Goal: Task Accomplishment & Management: Complete application form

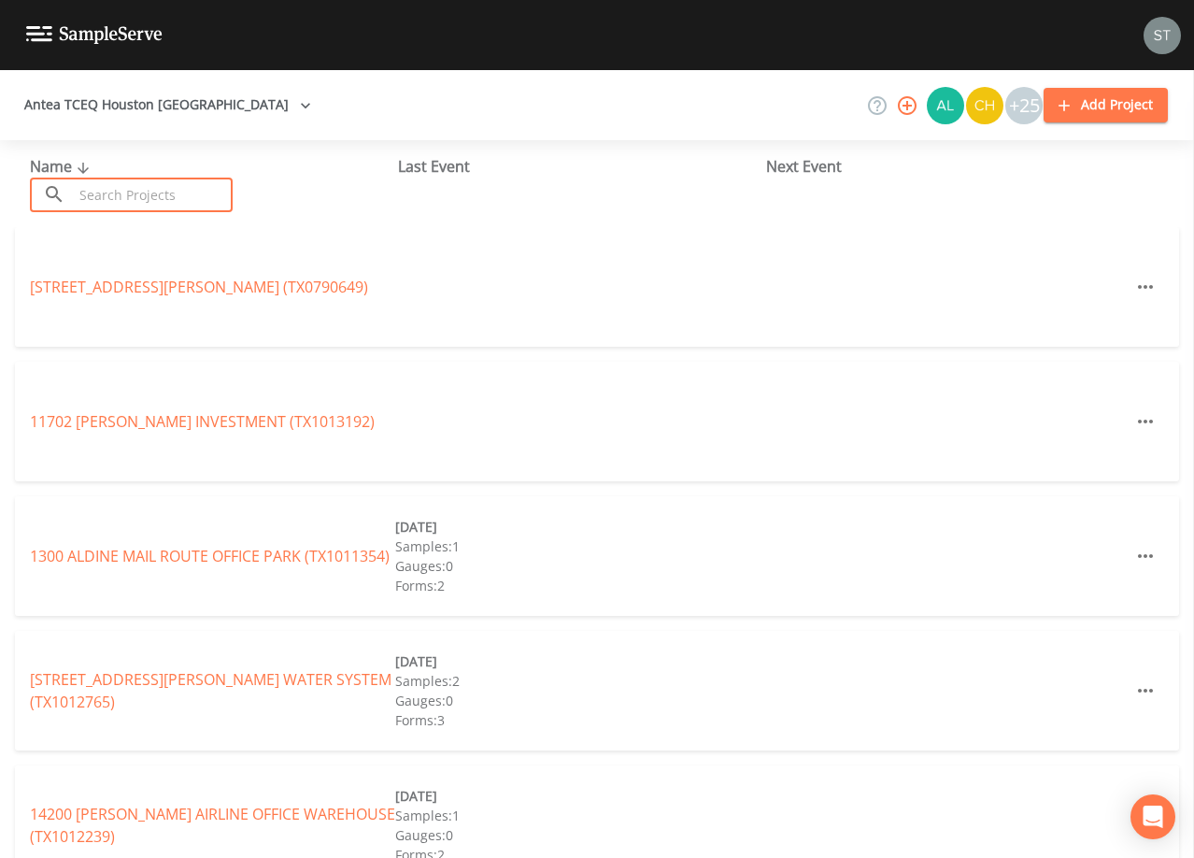
click at [183, 191] on input "text" at bounding box center [153, 195] width 160 height 35
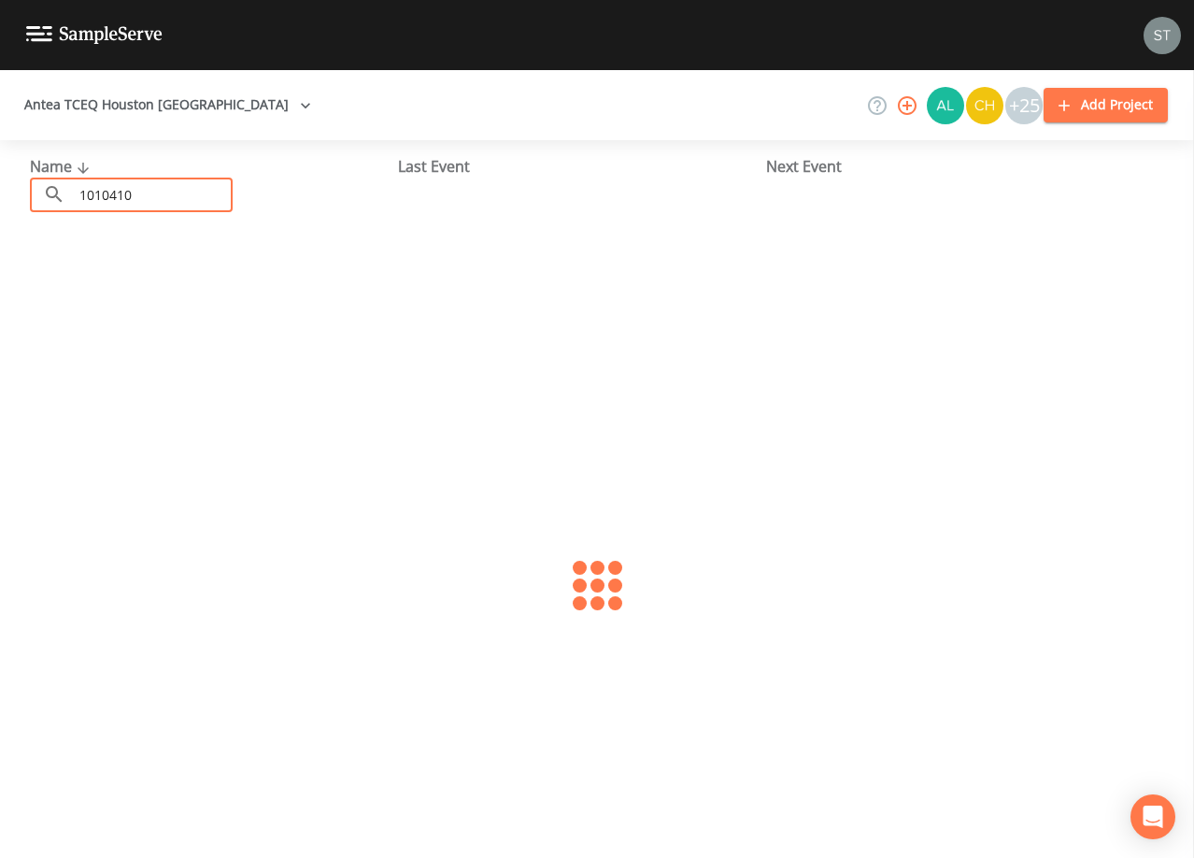
type input "1010410"
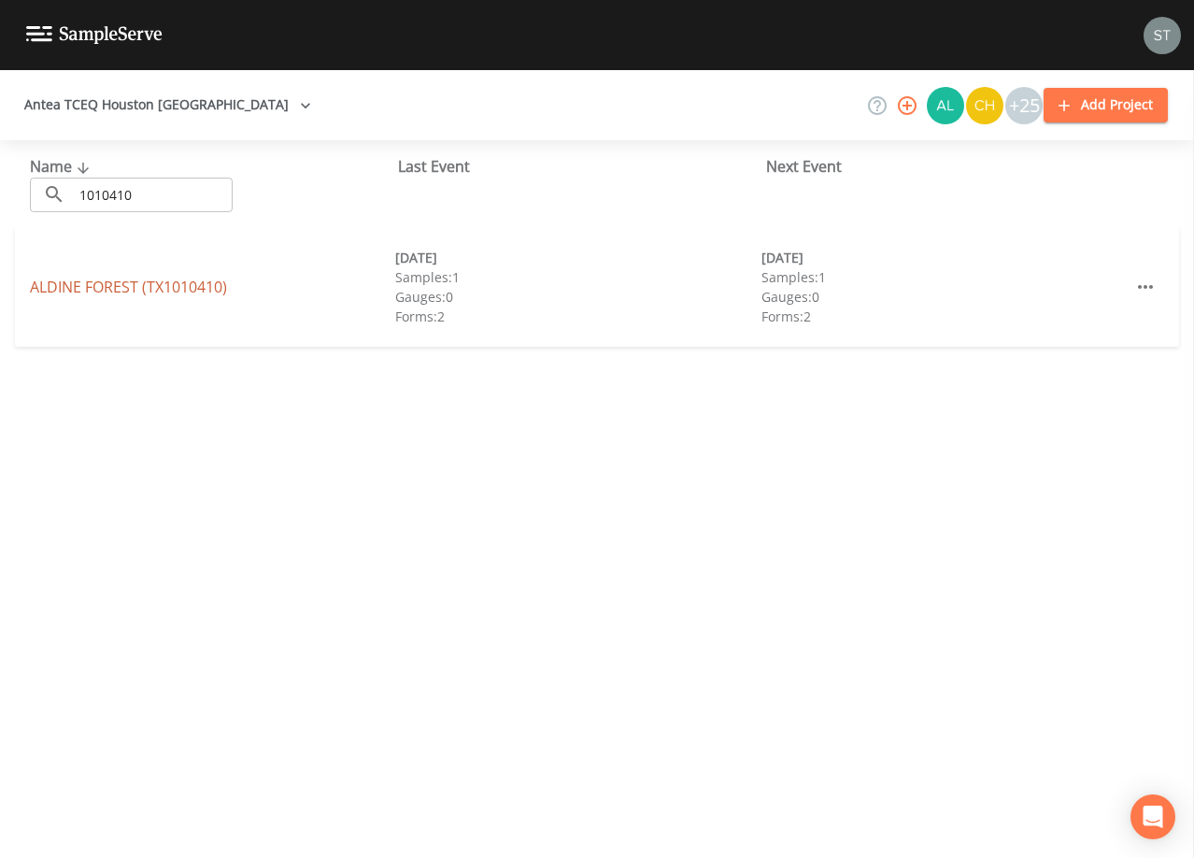
click at [98, 288] on link "ALDINE FOREST (TX1010410)" at bounding box center [128, 287] width 197 height 21
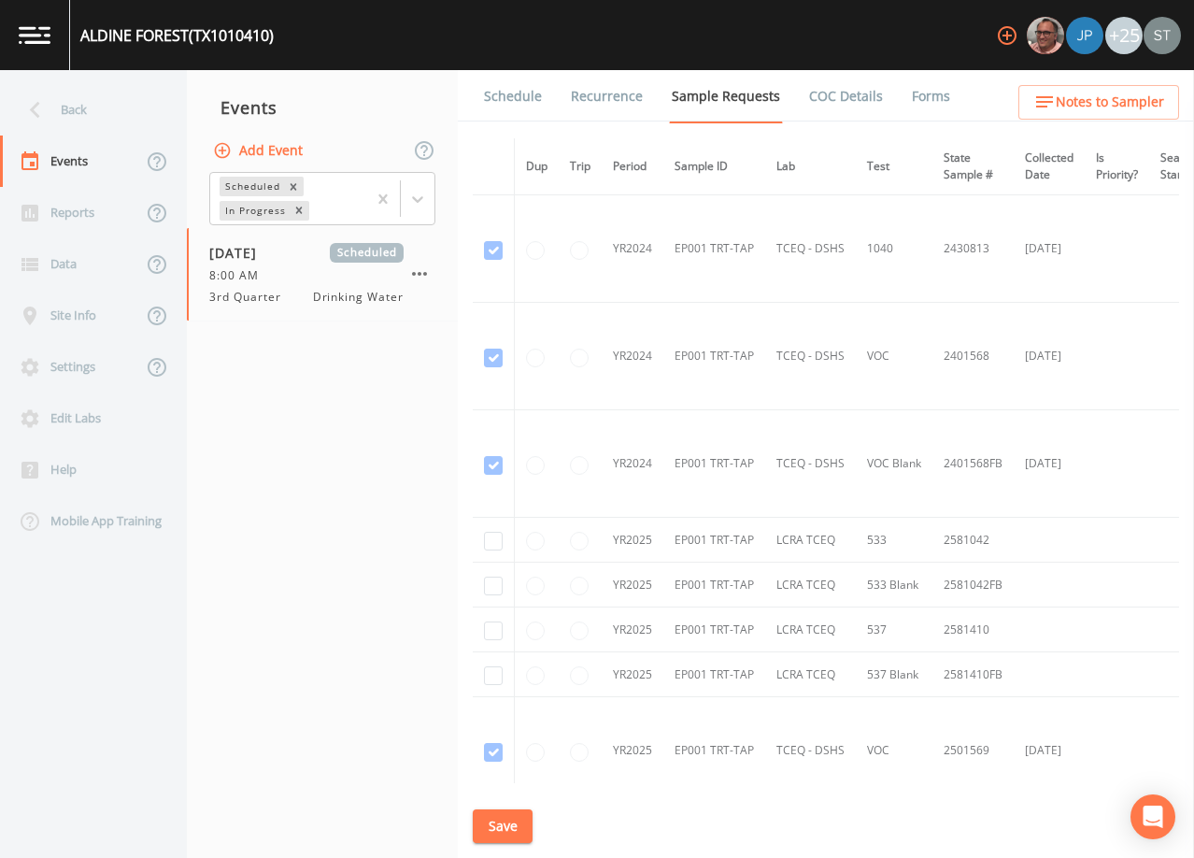
click at [517, 92] on link "Schedule" at bounding box center [513, 96] width 64 height 52
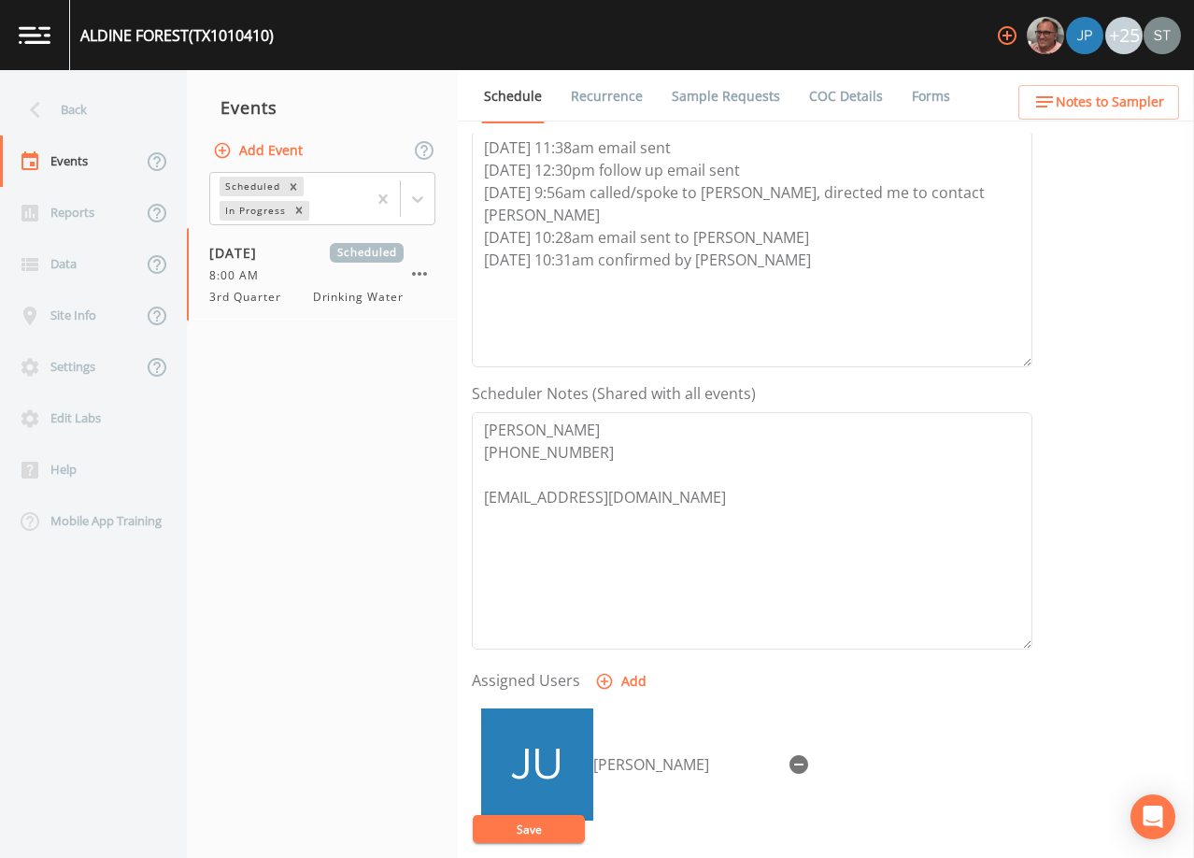
scroll to position [280, 0]
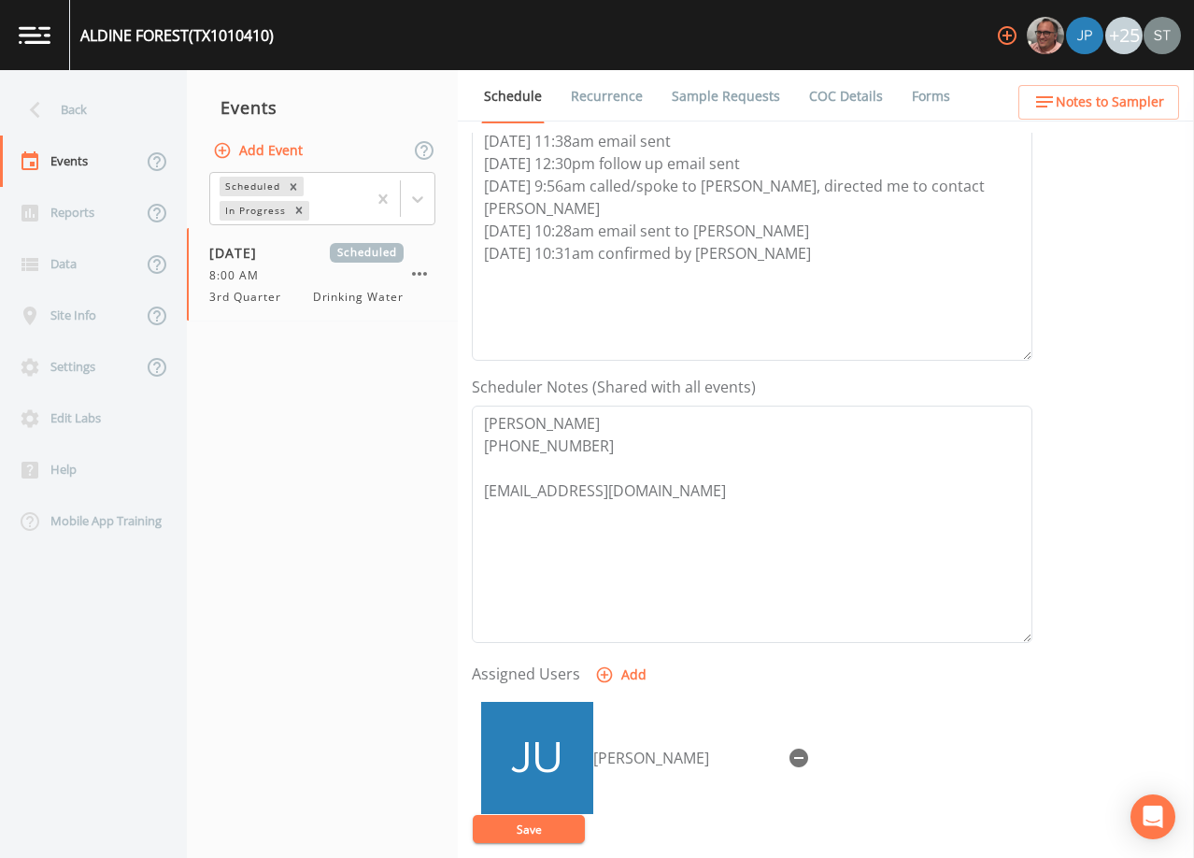
click at [1133, 109] on span "Notes to Sampler" at bounding box center [1110, 102] width 108 height 23
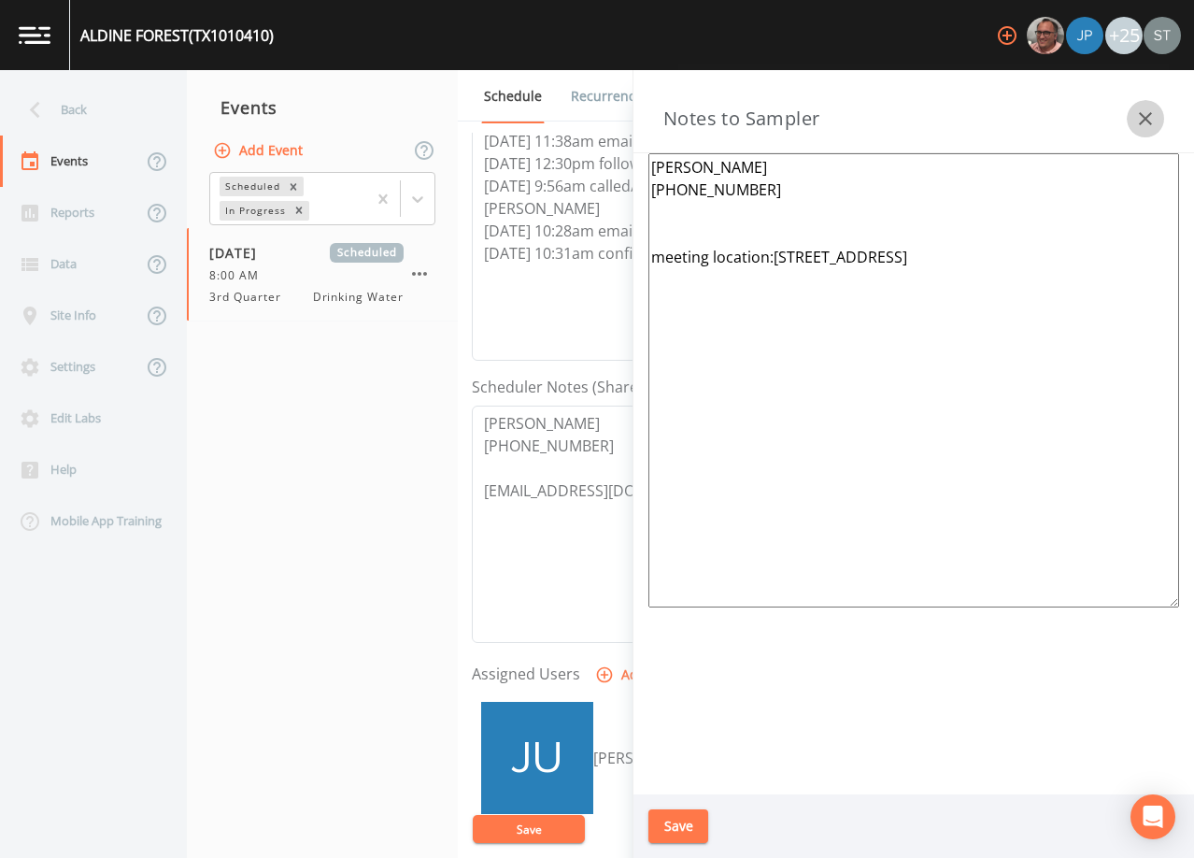
click at [1133, 109] on button "button" at bounding box center [1145, 118] width 37 height 37
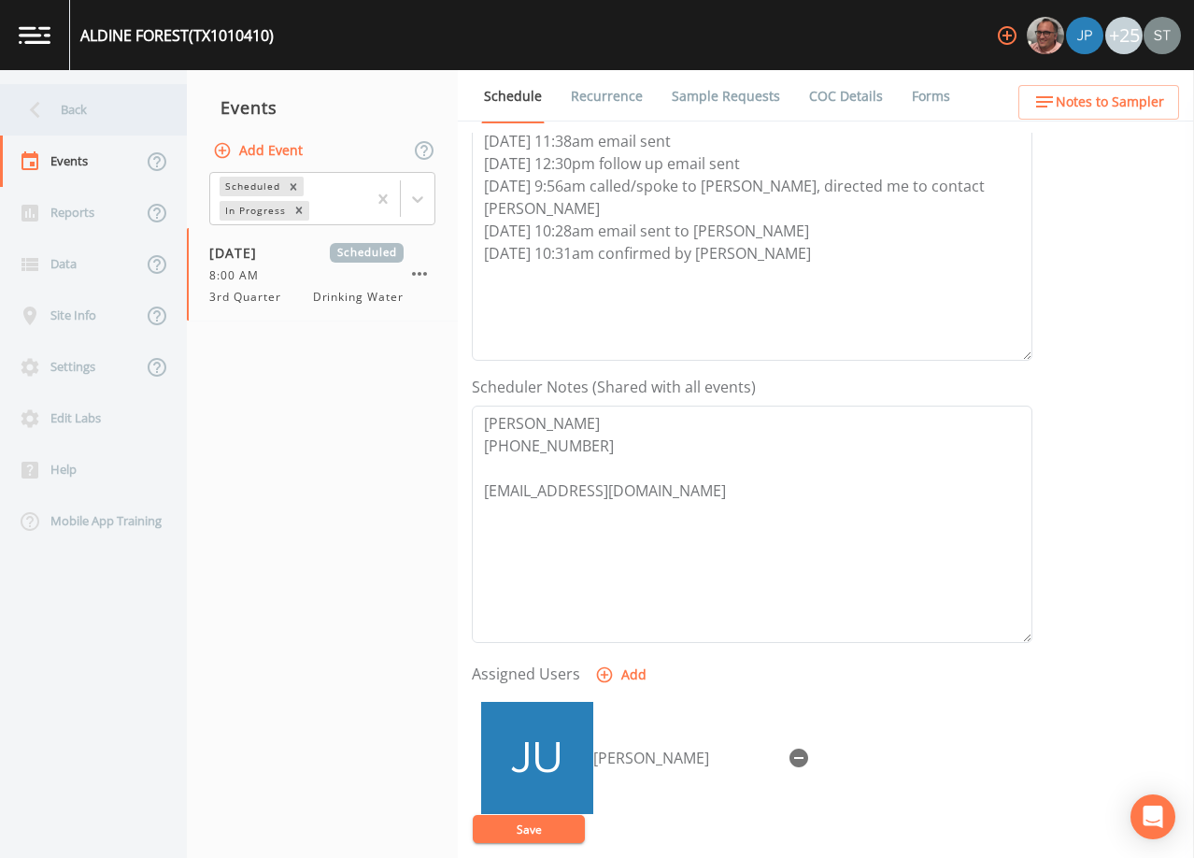
click at [83, 106] on div "Back" at bounding box center [84, 109] width 168 height 51
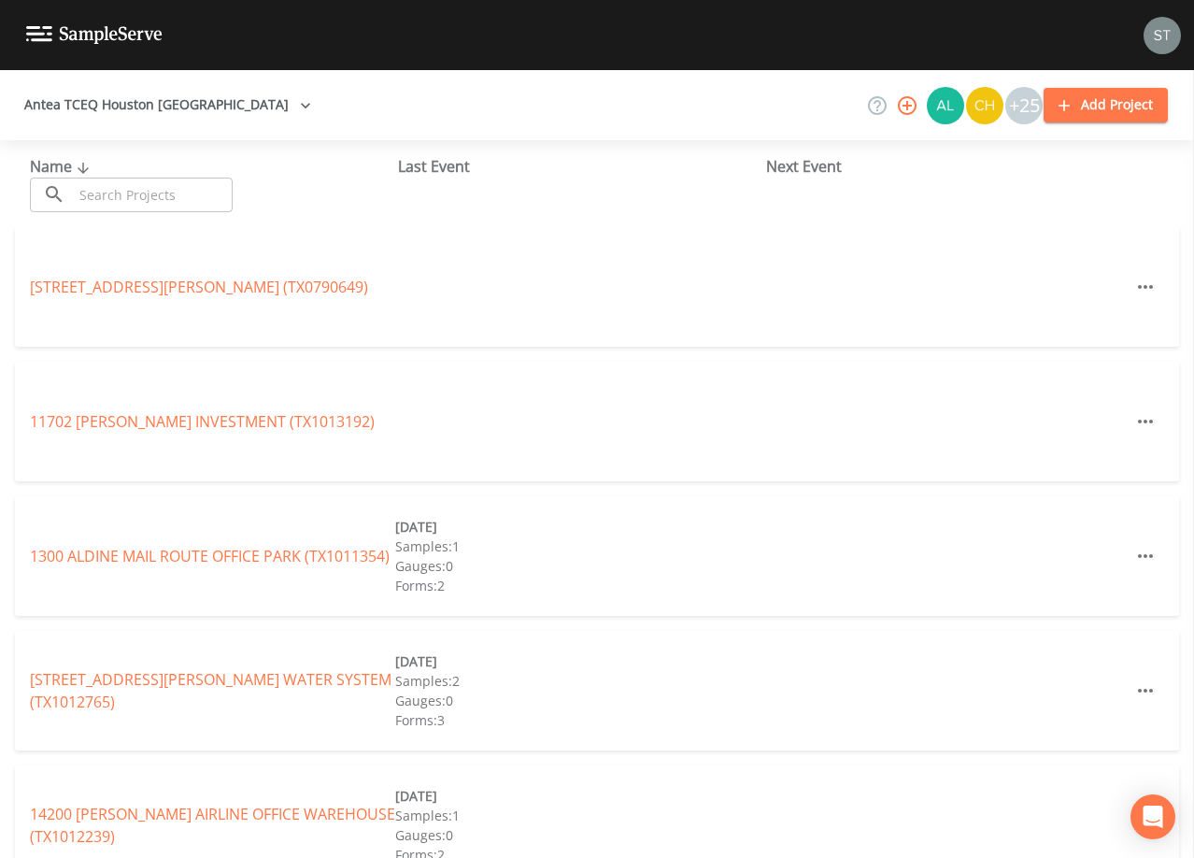
click at [211, 204] on input "text" at bounding box center [153, 195] width 160 height 35
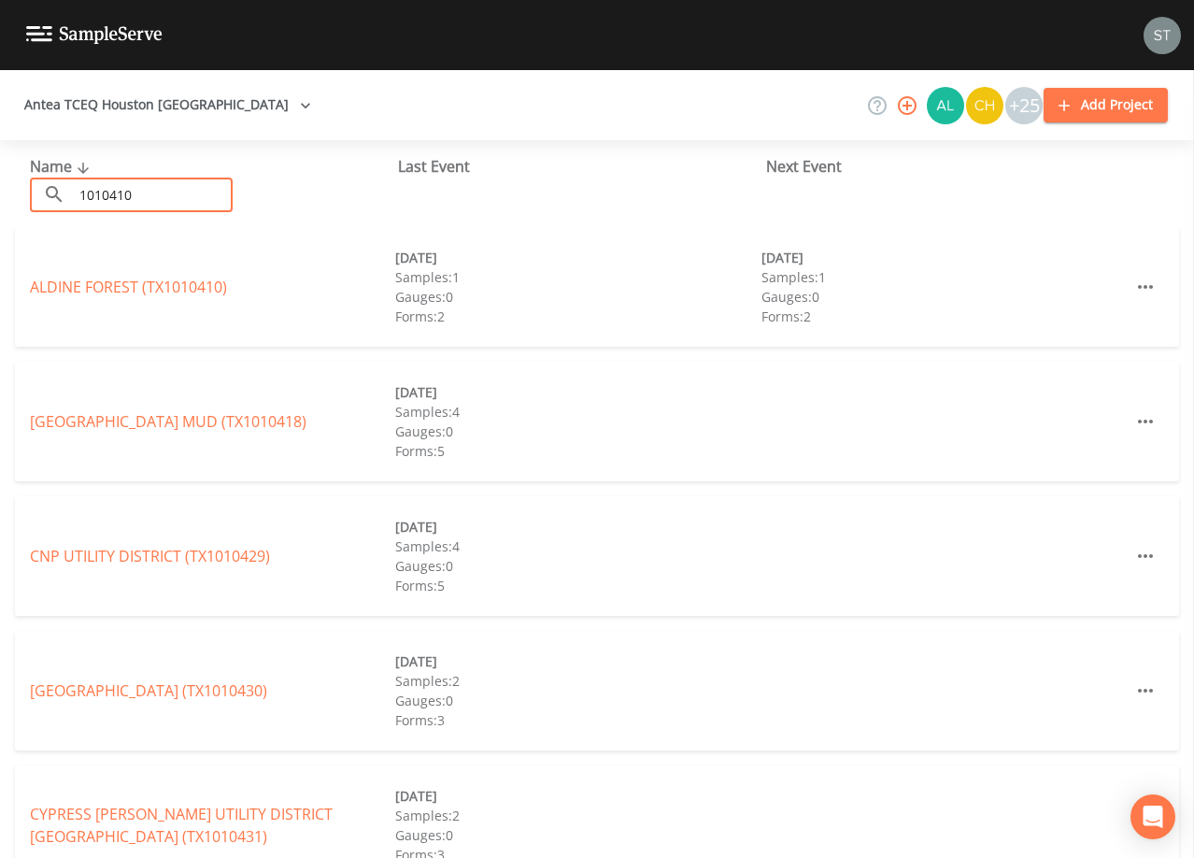
type input "1010410"
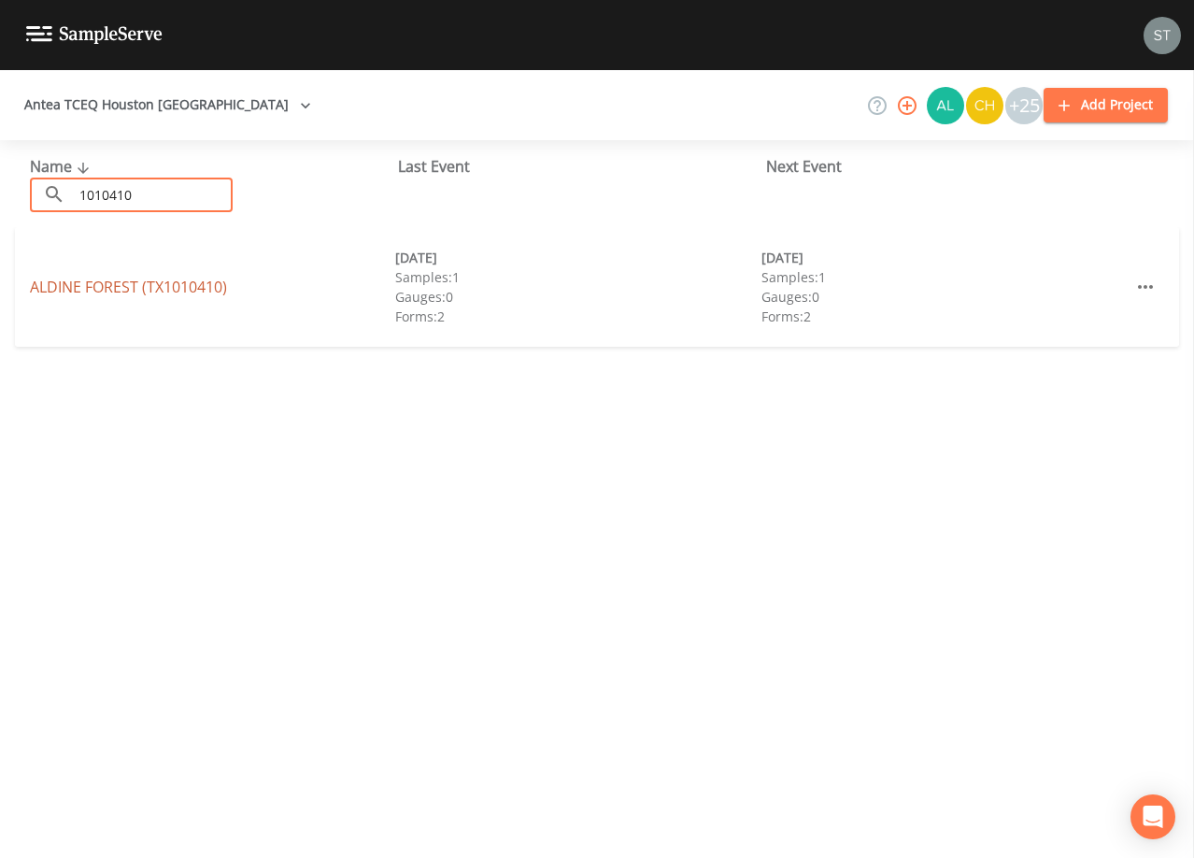
click at [103, 287] on link "ALDINE FOREST (TX1010410)" at bounding box center [128, 287] width 197 height 21
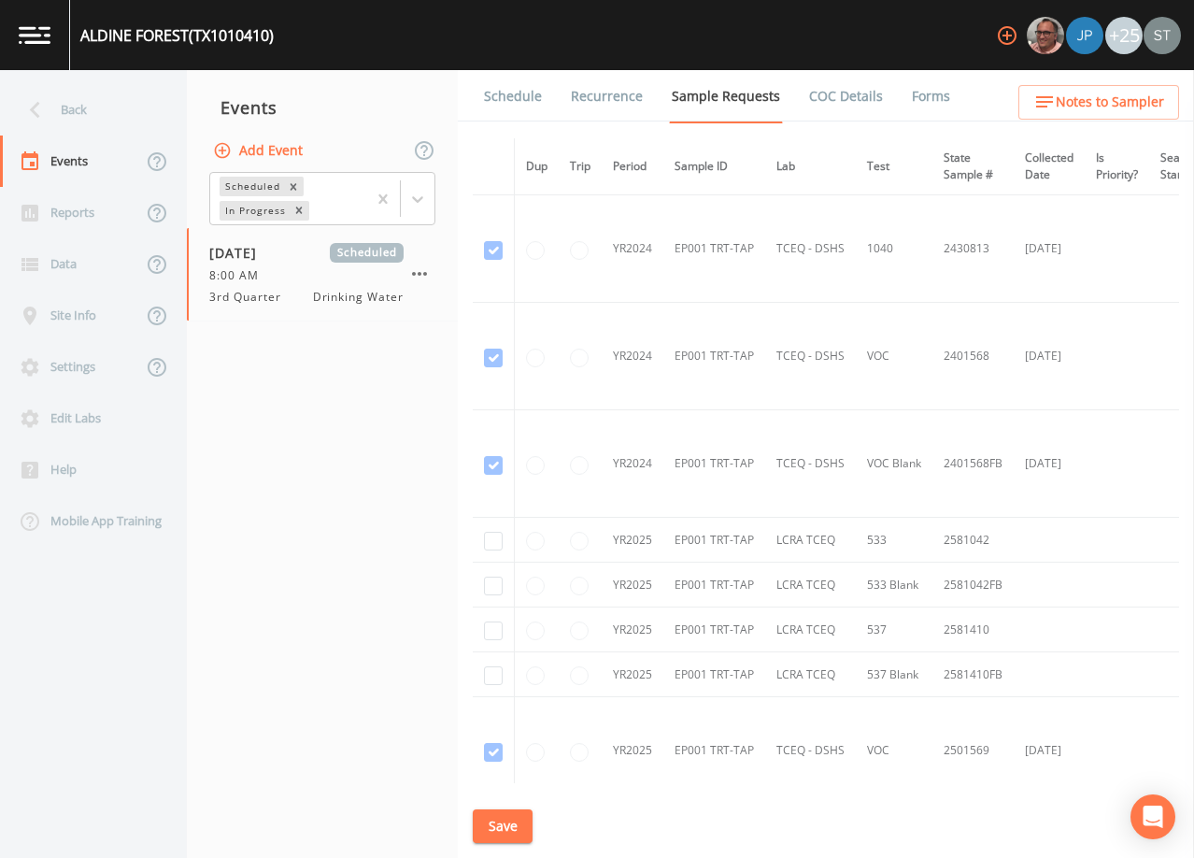
click at [507, 110] on link "Schedule" at bounding box center [513, 96] width 64 height 52
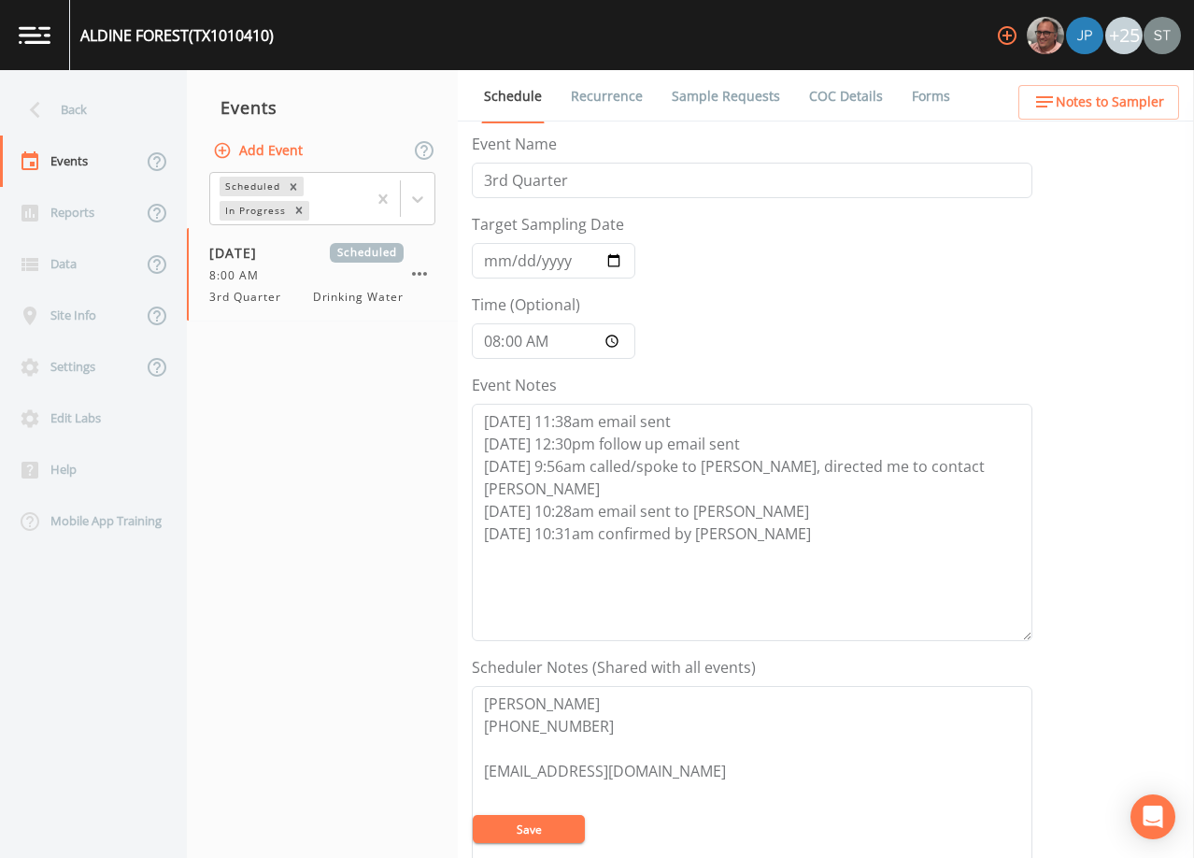
click at [1161, 104] on span "Notes to Sampler" at bounding box center [1110, 102] width 108 height 23
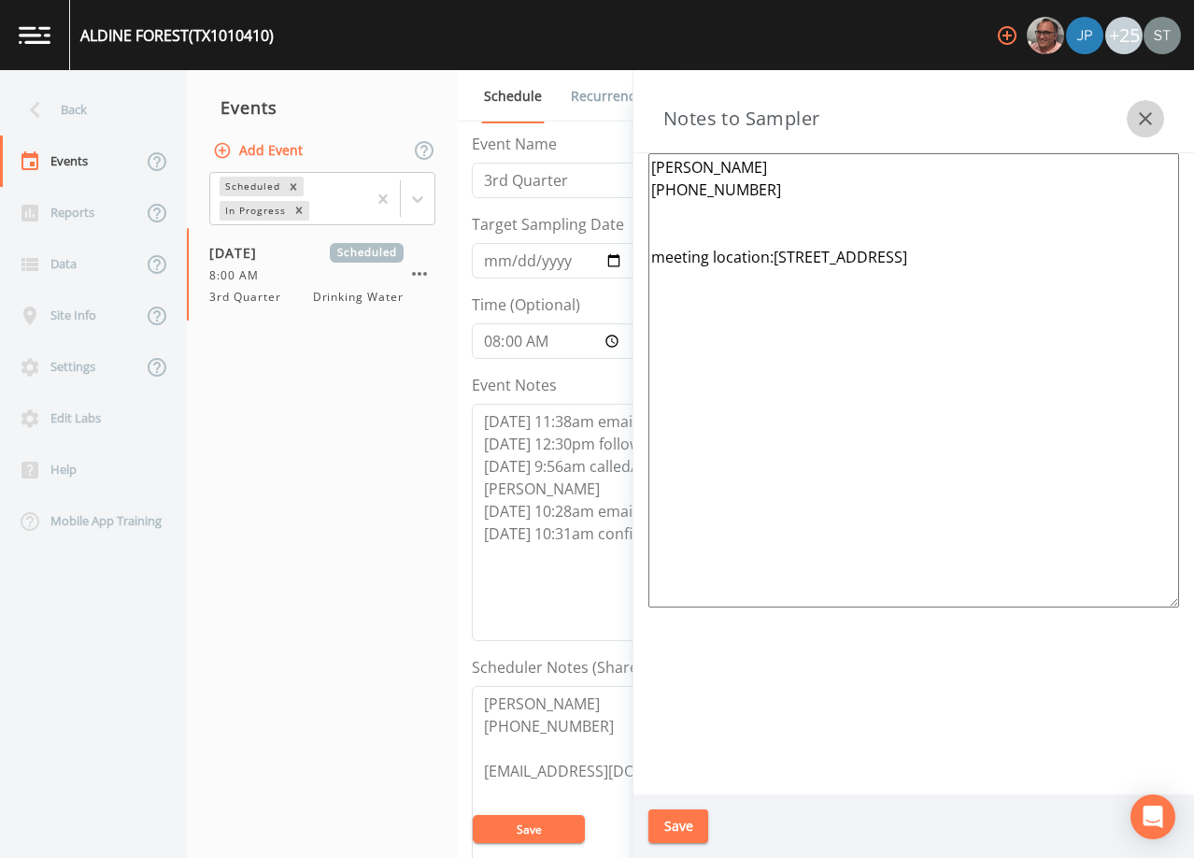
click at [1156, 114] on icon "button" at bounding box center [1145, 118] width 22 height 22
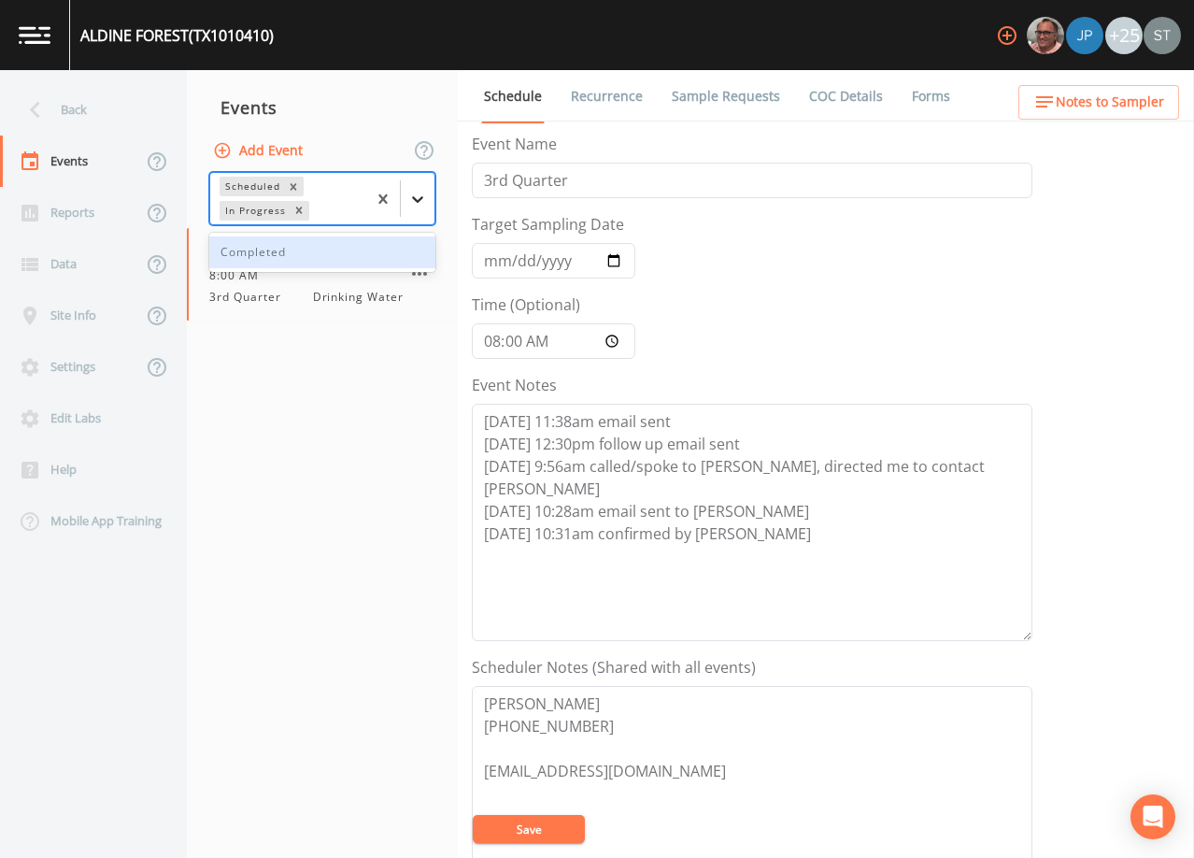
click at [419, 199] on icon at bounding box center [417, 199] width 11 height 7
click at [336, 257] on div "Completed" at bounding box center [322, 252] width 226 height 32
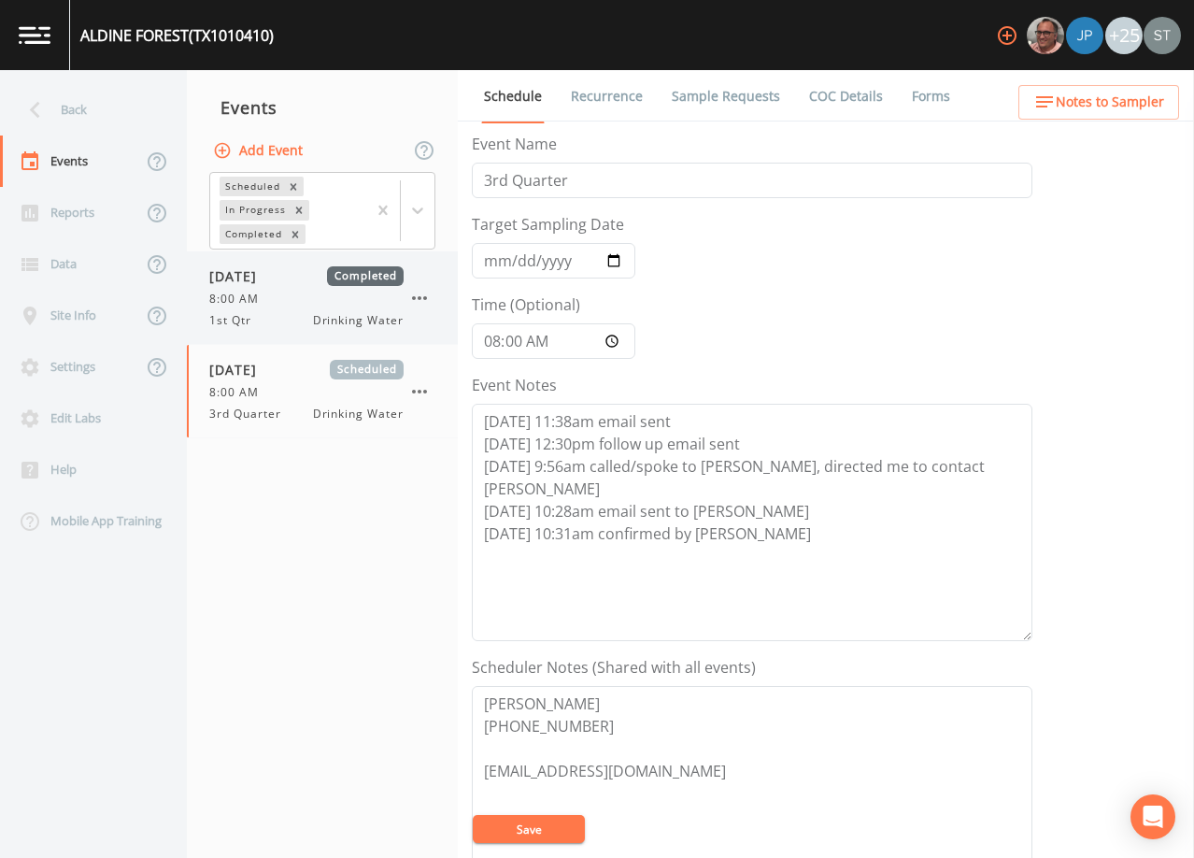
click at [264, 304] on span "8:00 AM" at bounding box center [239, 299] width 61 height 17
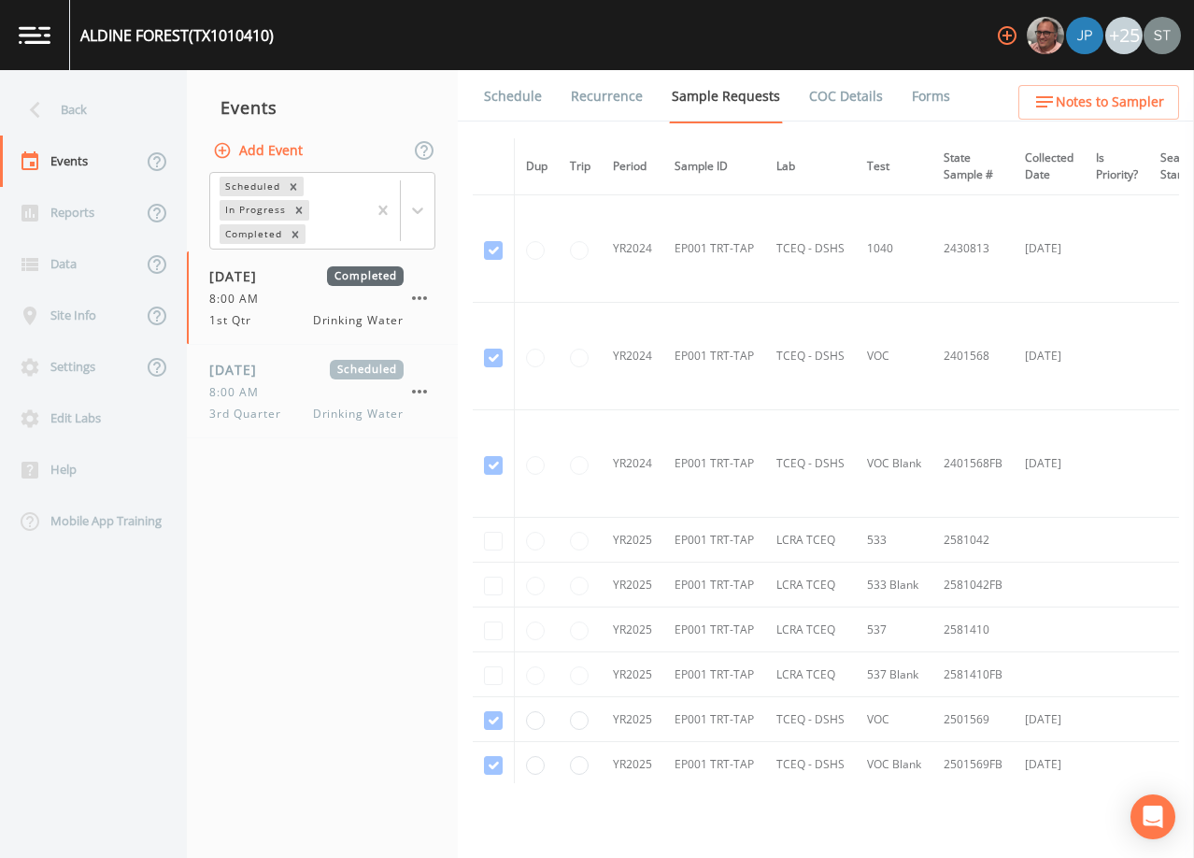
click at [511, 93] on link "Schedule" at bounding box center [513, 96] width 64 height 52
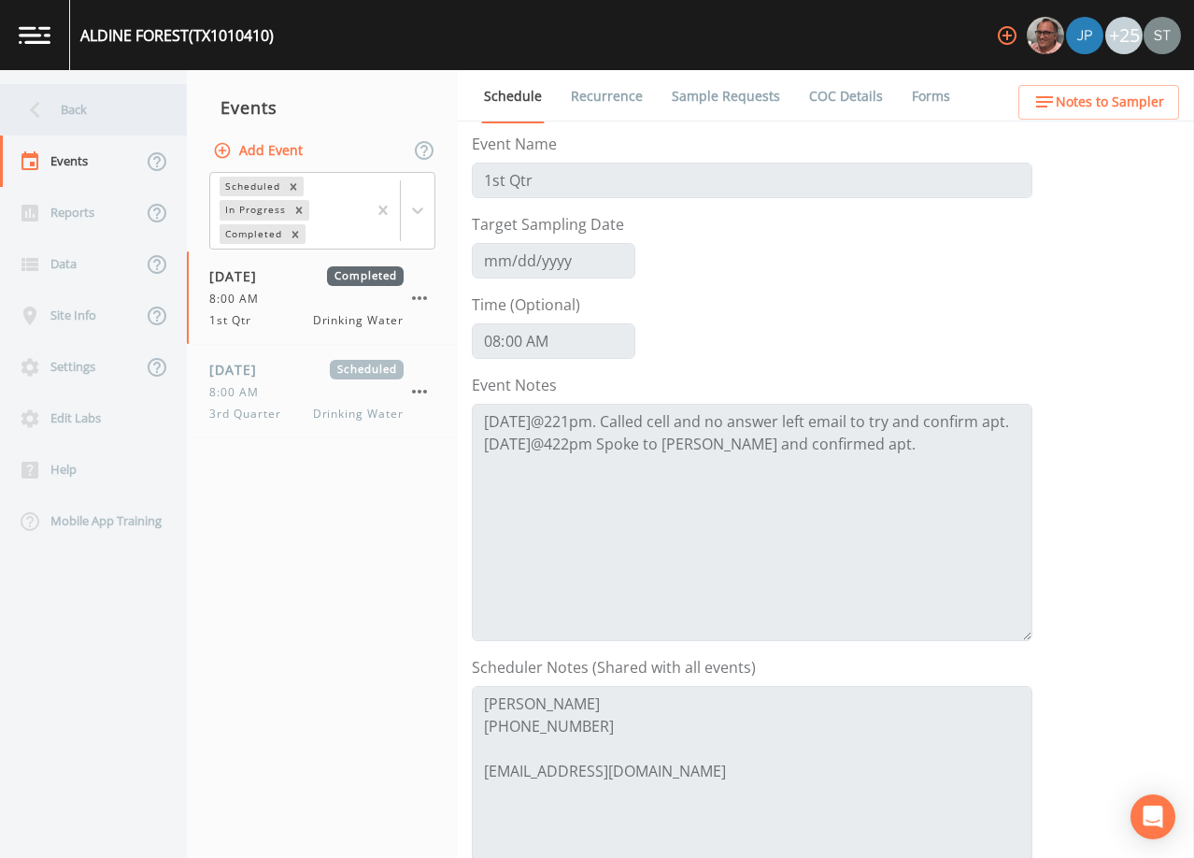
click at [81, 121] on div "Back" at bounding box center [84, 109] width 168 height 51
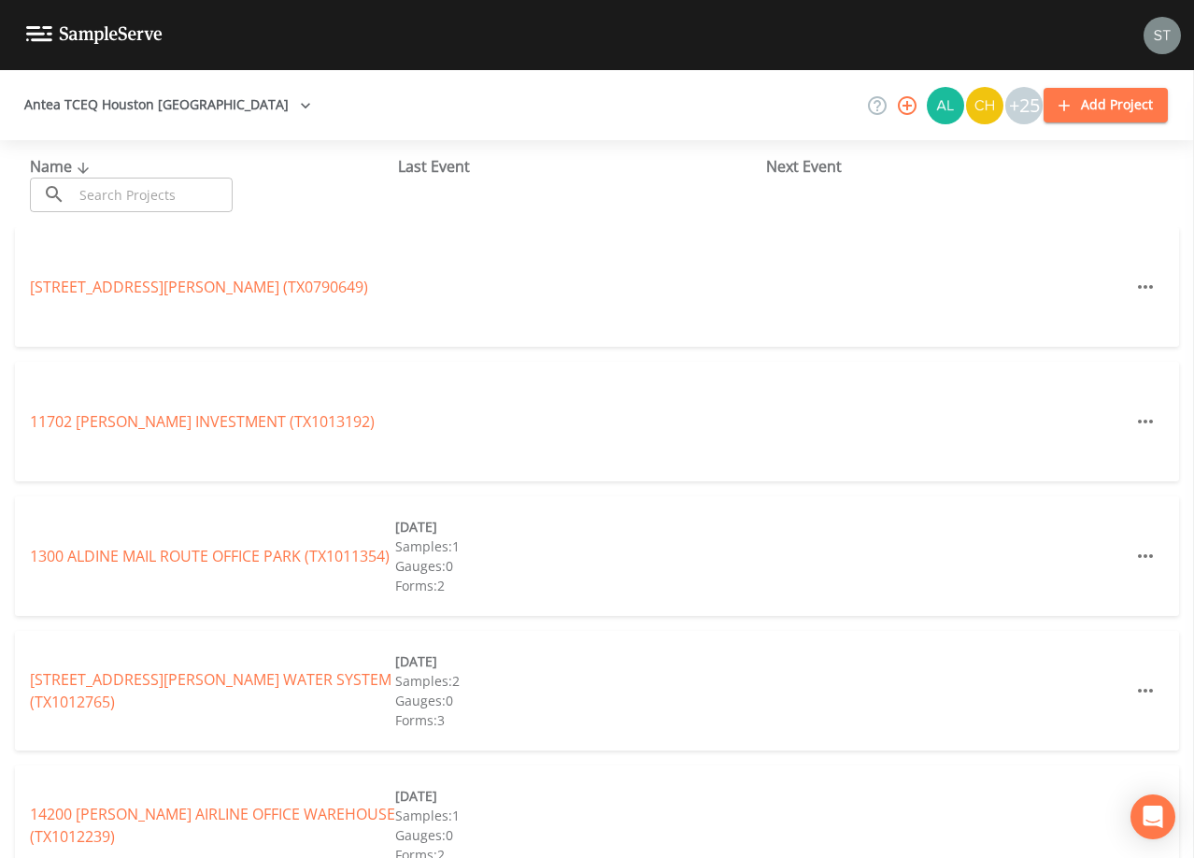
drag, startPoint x: 211, startPoint y: 185, endPoint x: 209, endPoint y: 174, distance: 11.4
click at [211, 183] on input "text" at bounding box center [153, 195] width 160 height 35
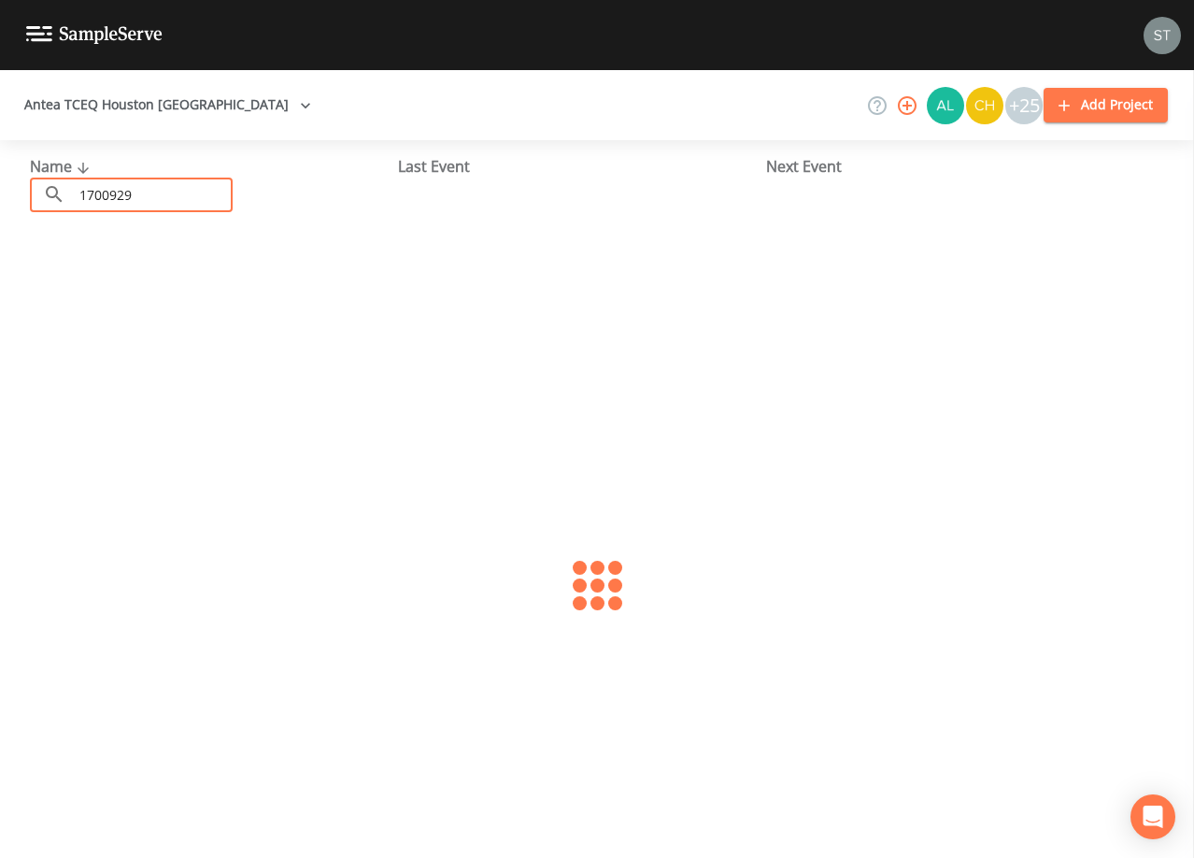
type input "1700929"
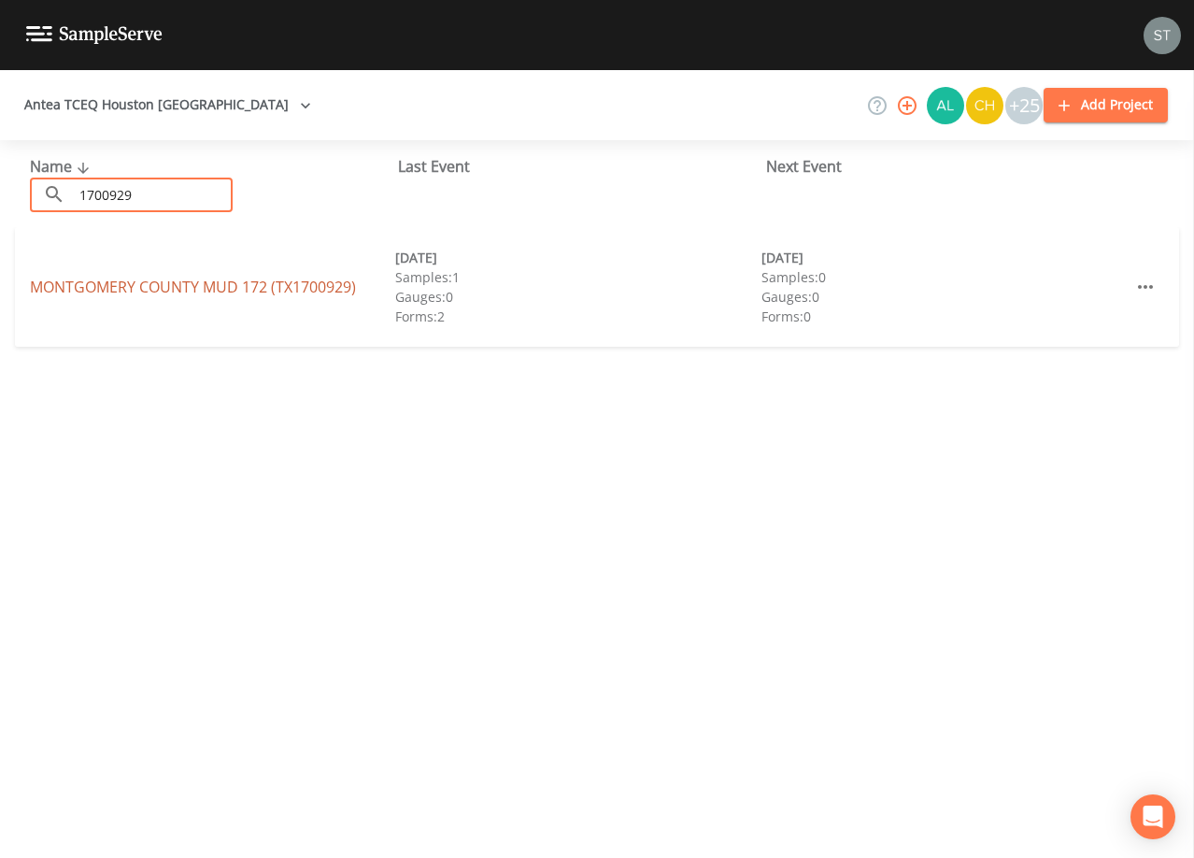
click at [196, 289] on link "[GEOGRAPHIC_DATA] 172 (TX1700929)" at bounding box center [193, 287] width 326 height 21
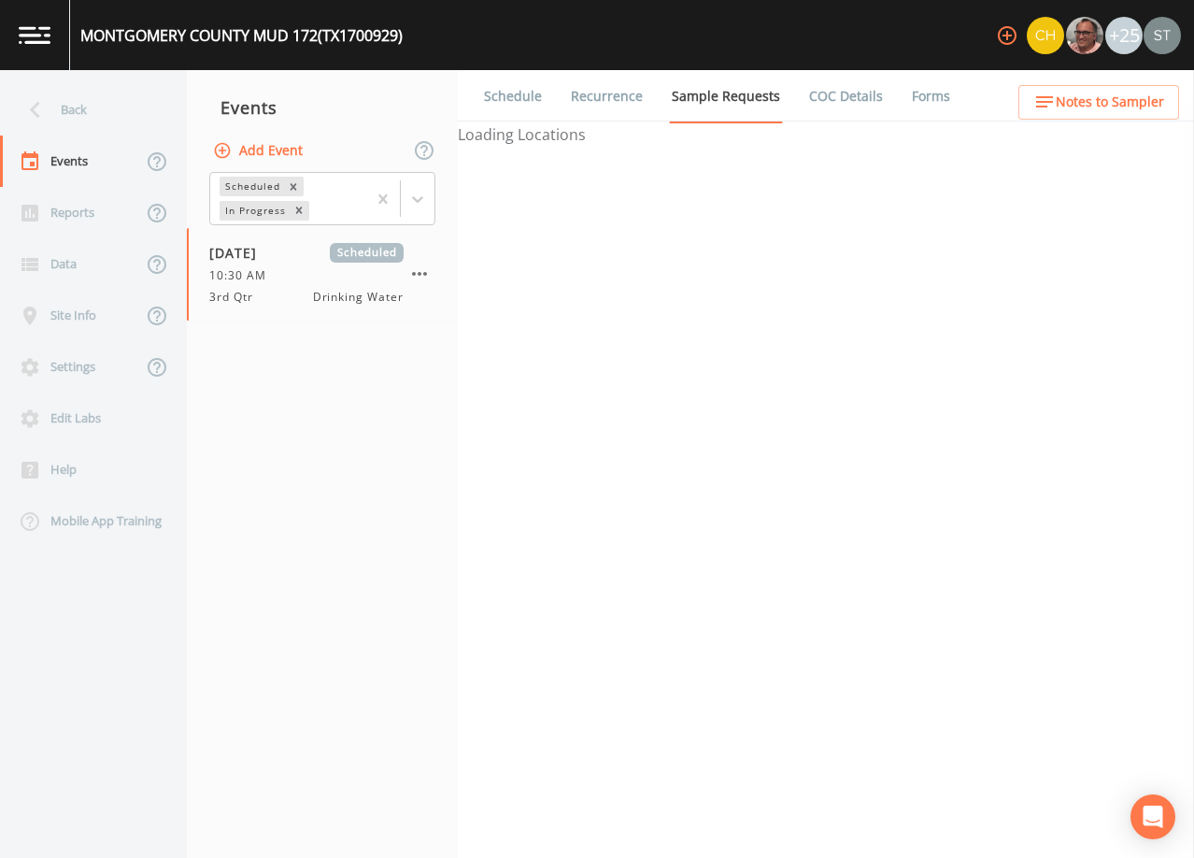
click at [1141, 96] on span "Notes to Sampler" at bounding box center [1110, 102] width 108 height 23
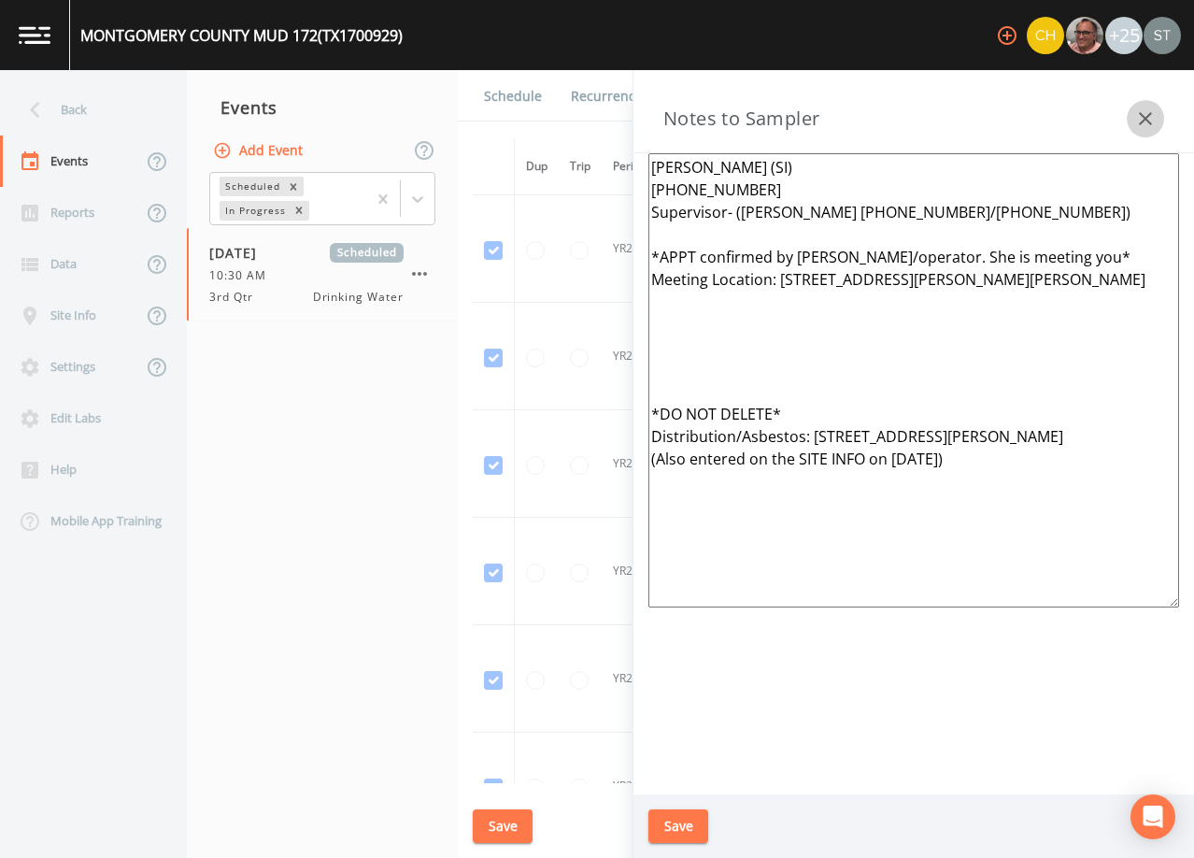
click at [1149, 115] on icon "button" at bounding box center [1145, 118] width 13 height 13
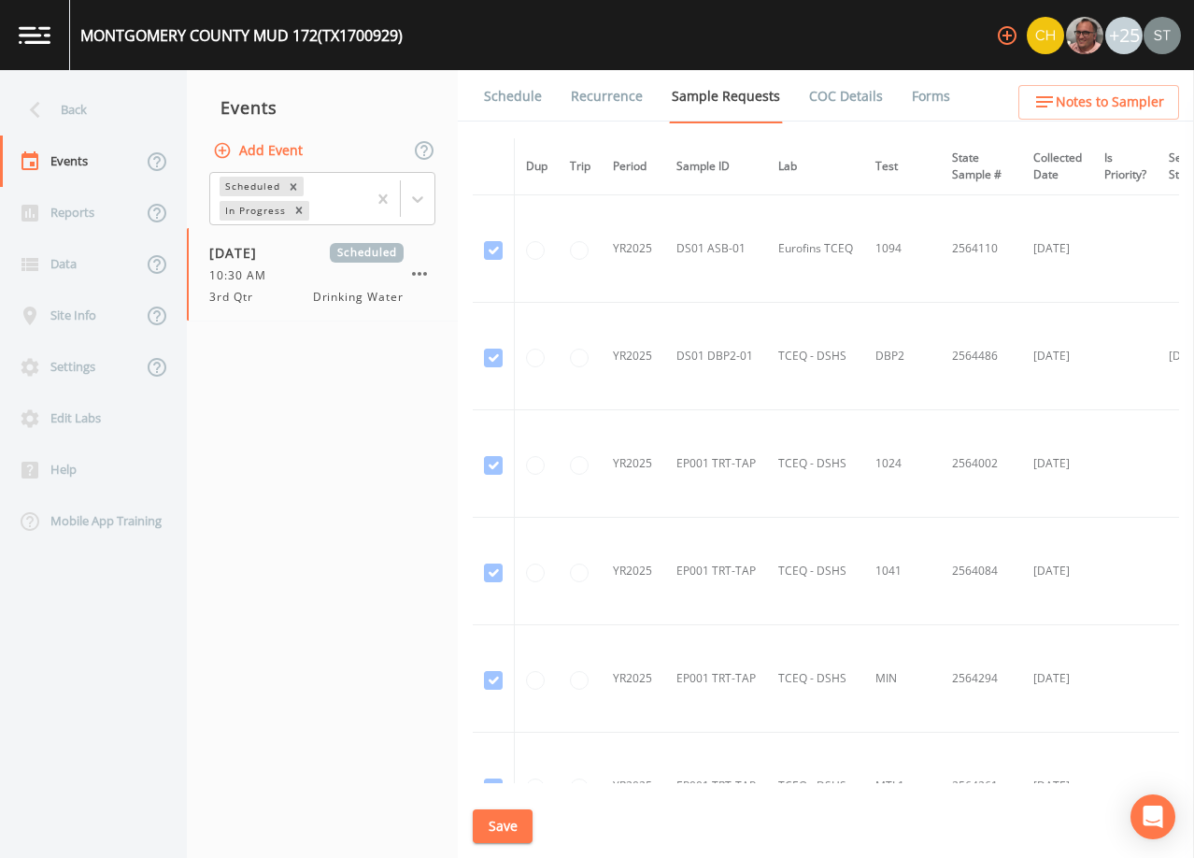
click at [508, 101] on link "Schedule" at bounding box center [513, 96] width 64 height 52
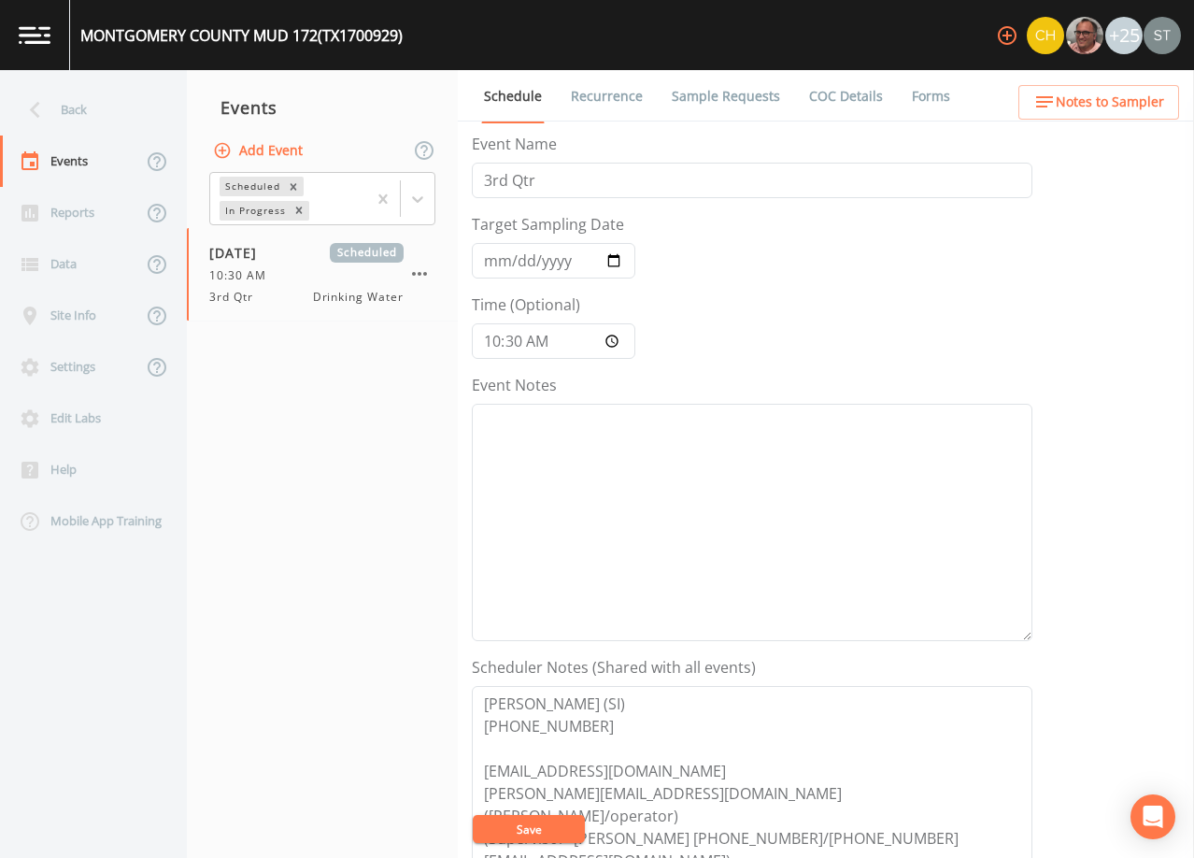
scroll to position [93, 0]
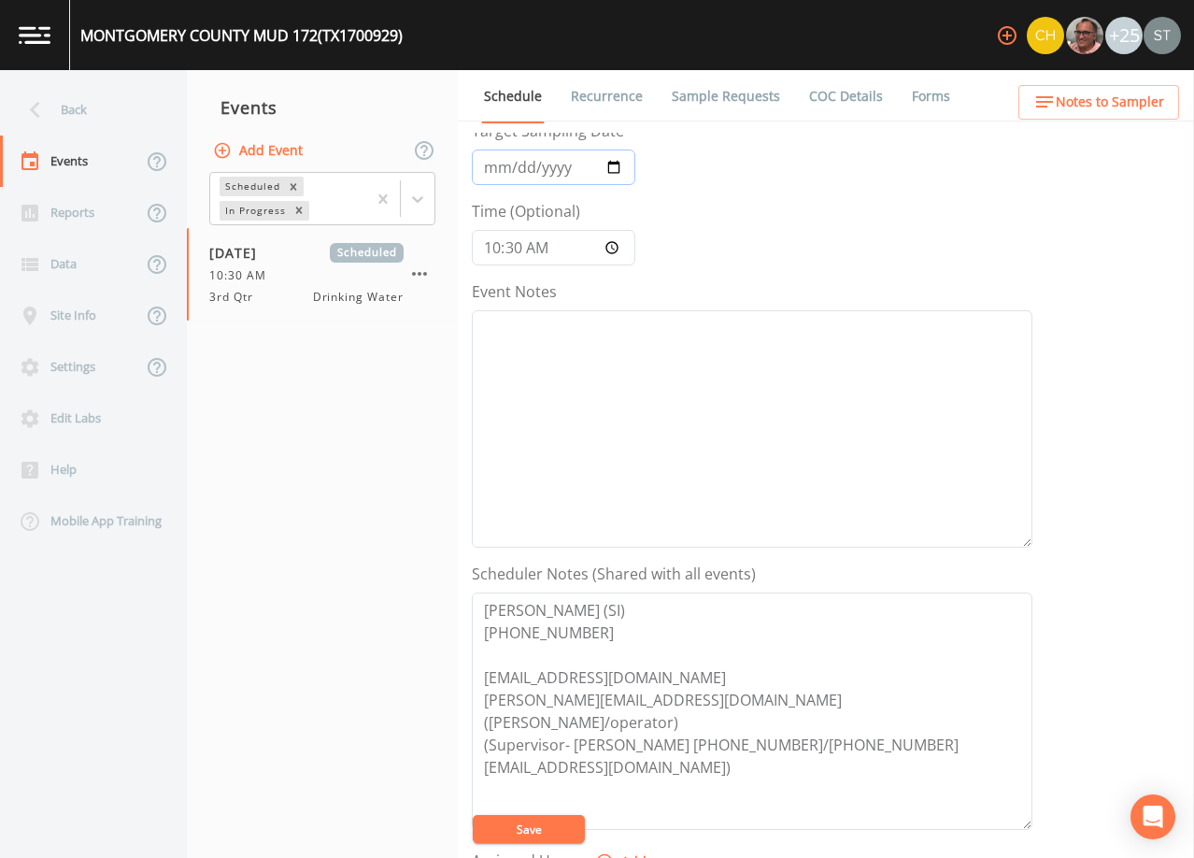
click at [515, 169] on input "[DATE]" at bounding box center [554, 168] width 164 height 36
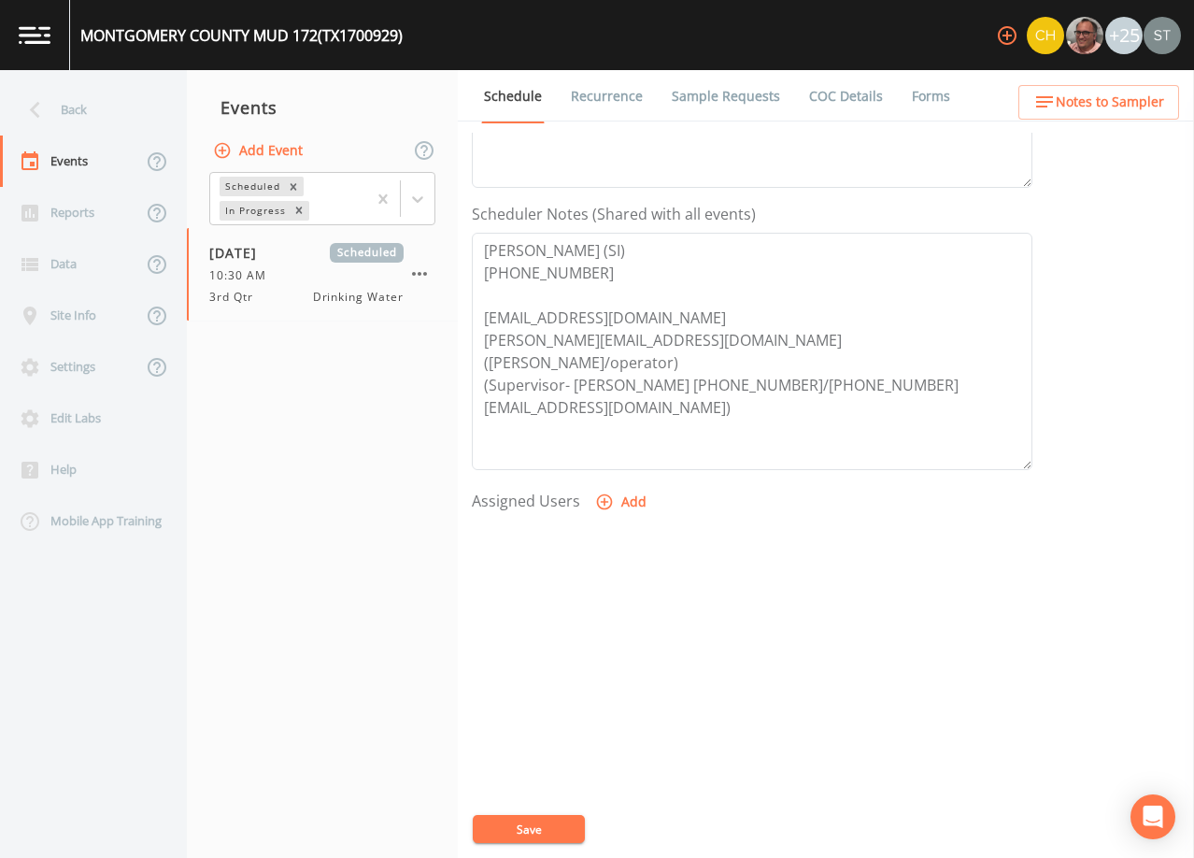
scroll to position [461, 0]
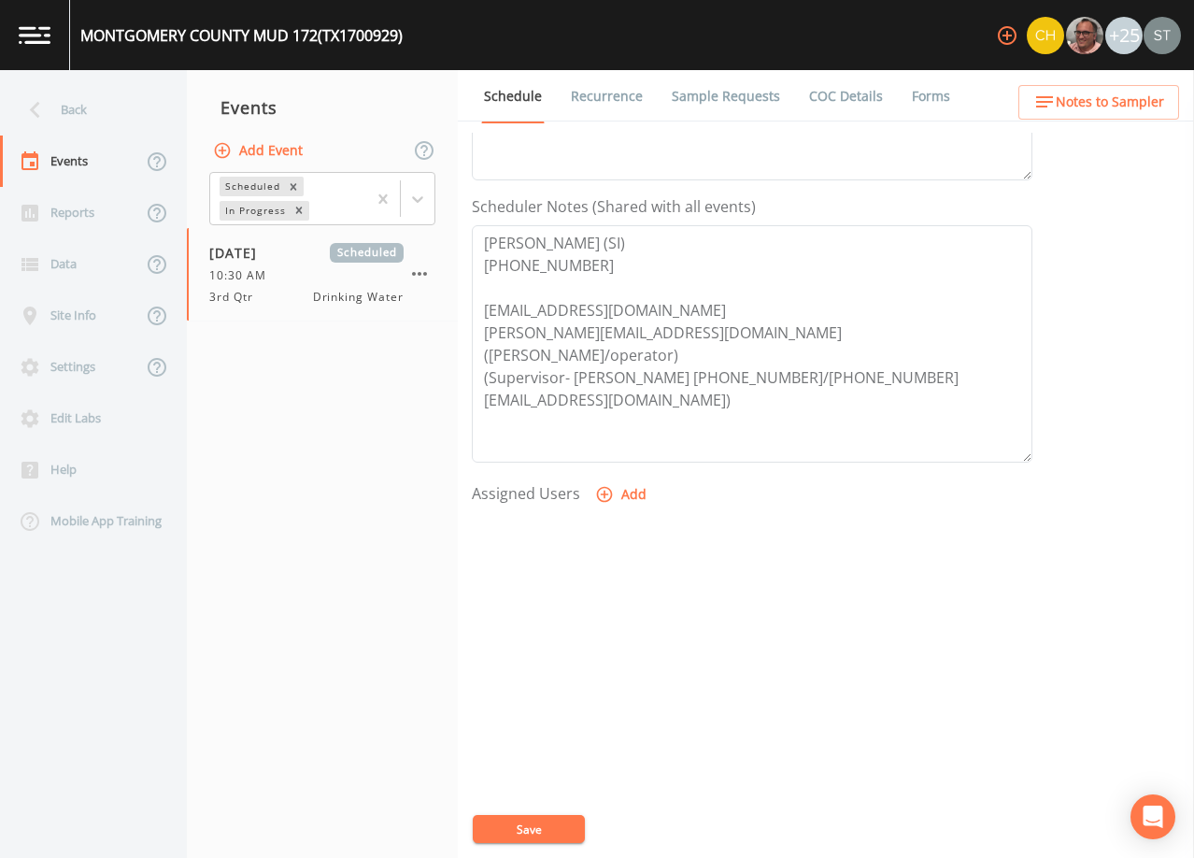
click at [911, 88] on link "Forms" at bounding box center [931, 96] width 44 height 52
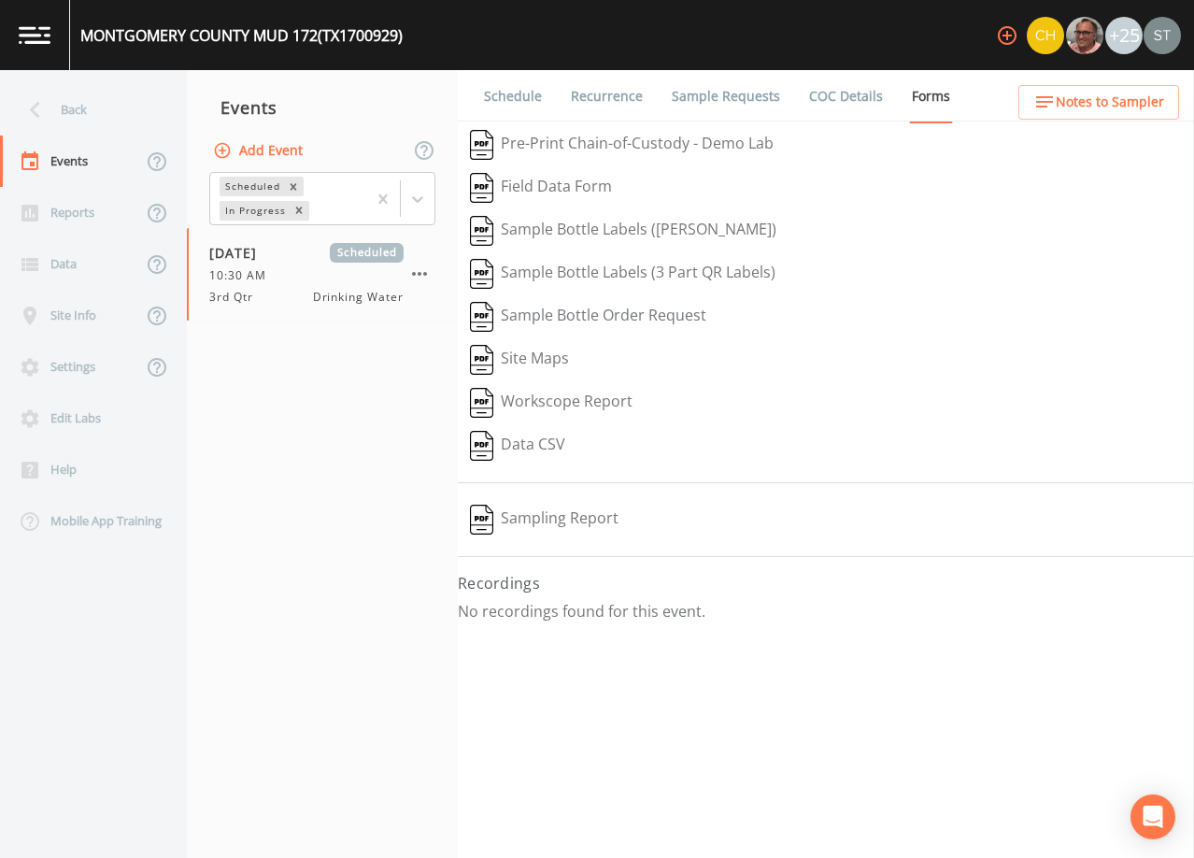
click at [507, 102] on link "Schedule" at bounding box center [513, 96] width 64 height 52
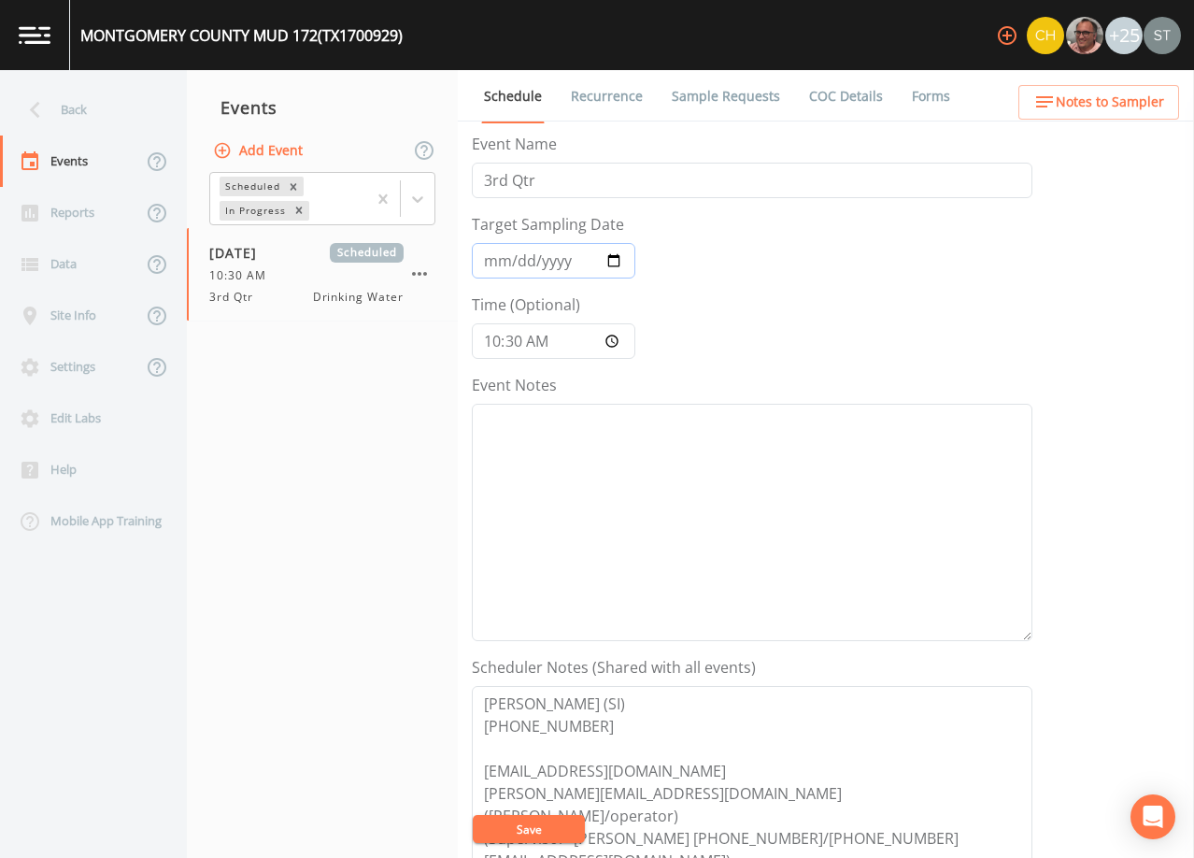
click at [511, 262] on input "[DATE]" at bounding box center [554, 261] width 164 height 36
type input "[DATE]"
click at [598, 502] on textarea "Event Notes" at bounding box center [752, 522] width 561 height 237
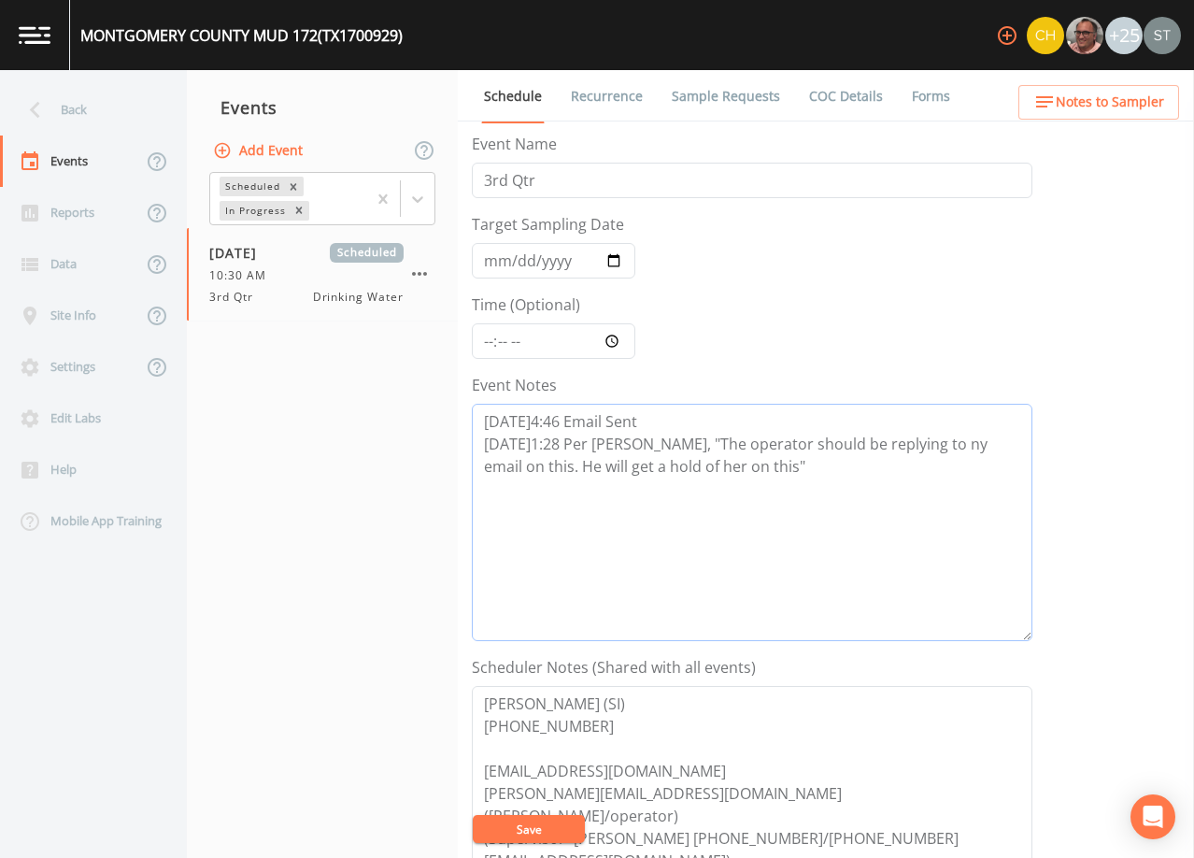
click at [890, 443] on textarea "[DATE]4:46 Email Sent [DATE]1:28 Per [PERSON_NAME], "The operator should be rep…" at bounding box center [752, 522] width 561 height 237
click at [677, 483] on textarea "[DATE]4:46 Email Sent [DATE]1:28 Per [PERSON_NAME], "The operator should be rep…" at bounding box center [752, 522] width 561 height 237
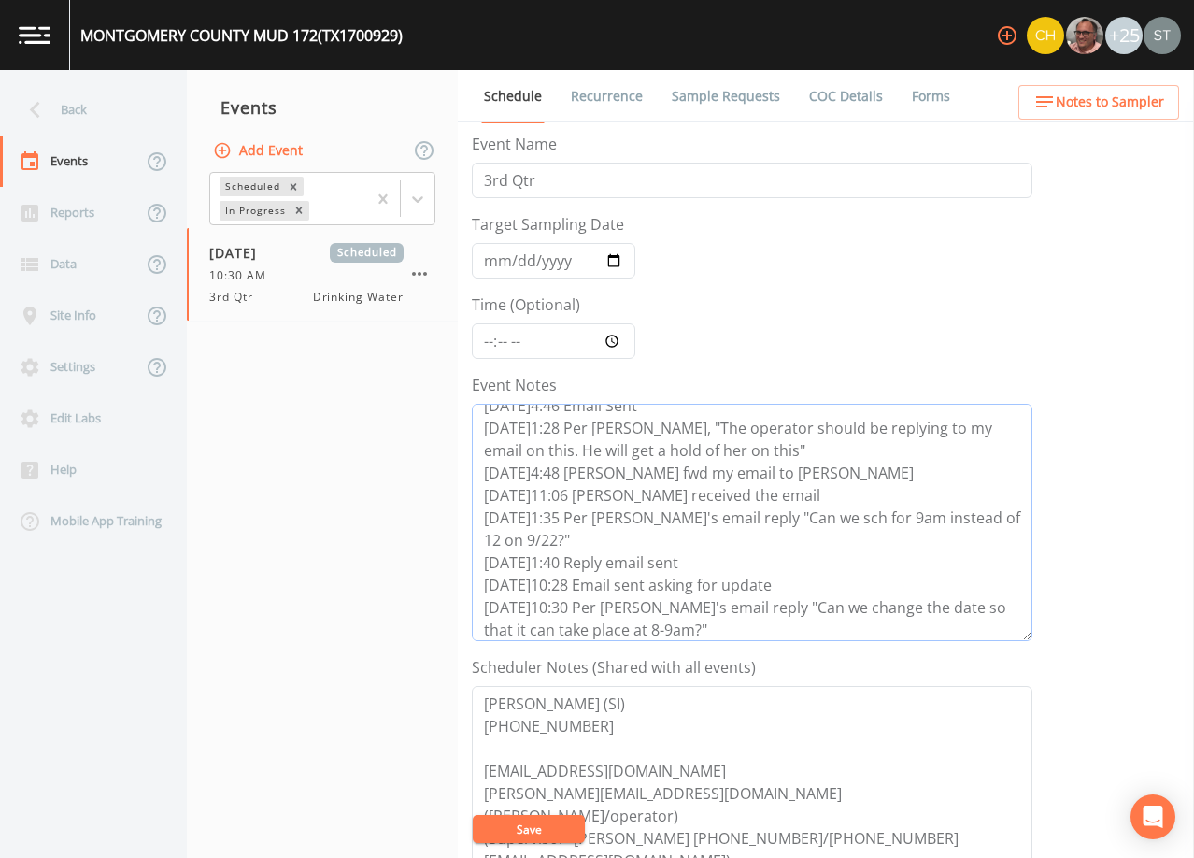
scroll to position [38, 0]
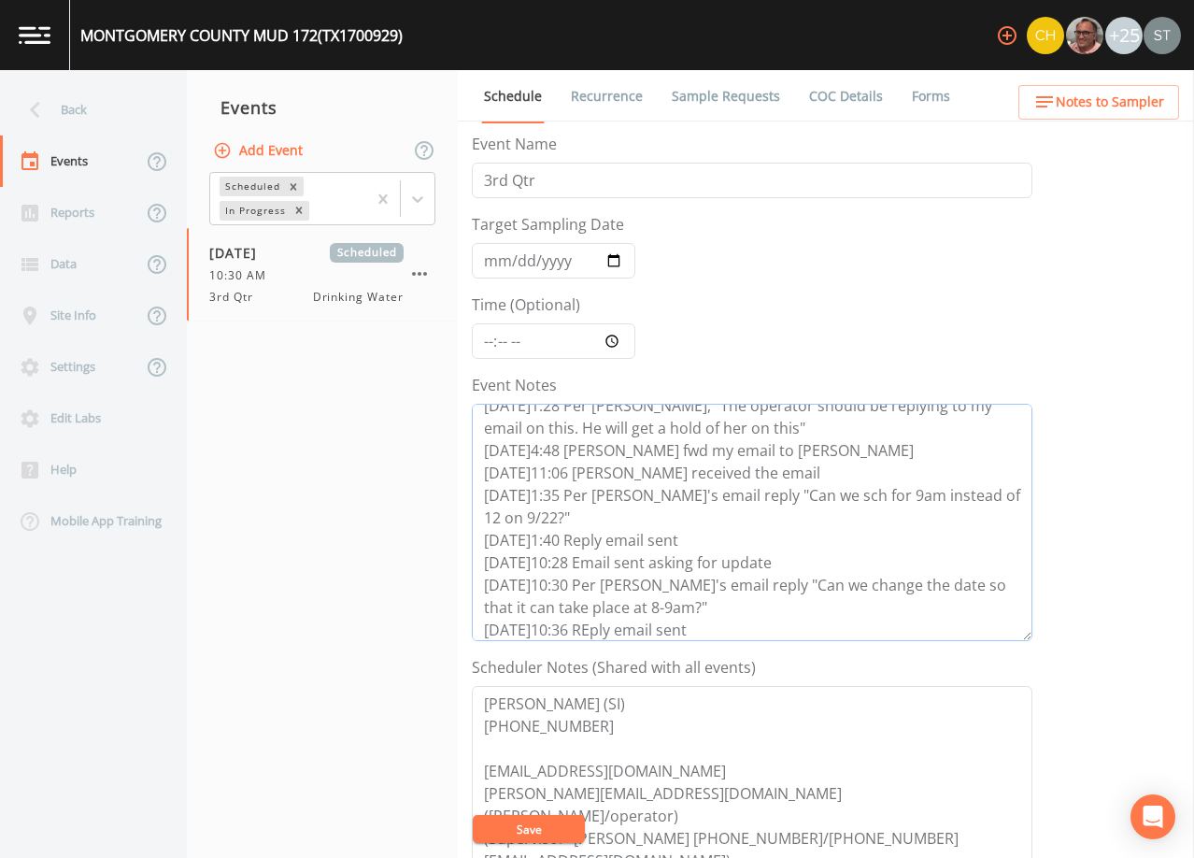
click at [591, 625] on textarea "[DATE]4:46 Email Sent [DATE]1:28 Per [PERSON_NAME], "The operator should be rep…" at bounding box center [752, 522] width 561 height 237
click at [699, 627] on textarea "[DATE]4:46 Email Sent [DATE]1:28 Per [PERSON_NAME], "The operator should be rep…" at bounding box center [752, 522] width 561 height 237
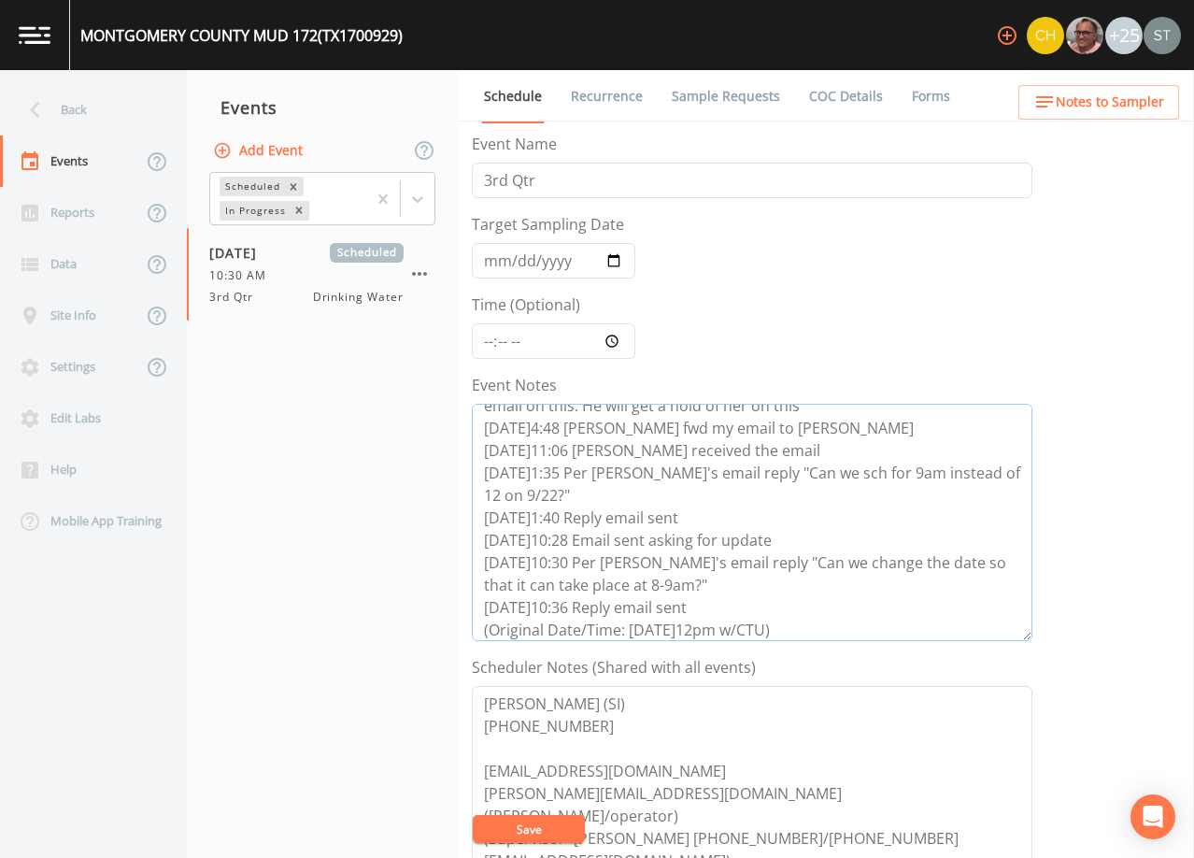
type textarea "[DATE]4:46 Email Sent [DATE]1:28 Per [PERSON_NAME], "The operator should be rep…"
click at [550, 826] on button "Save" at bounding box center [529, 829] width 112 height 28
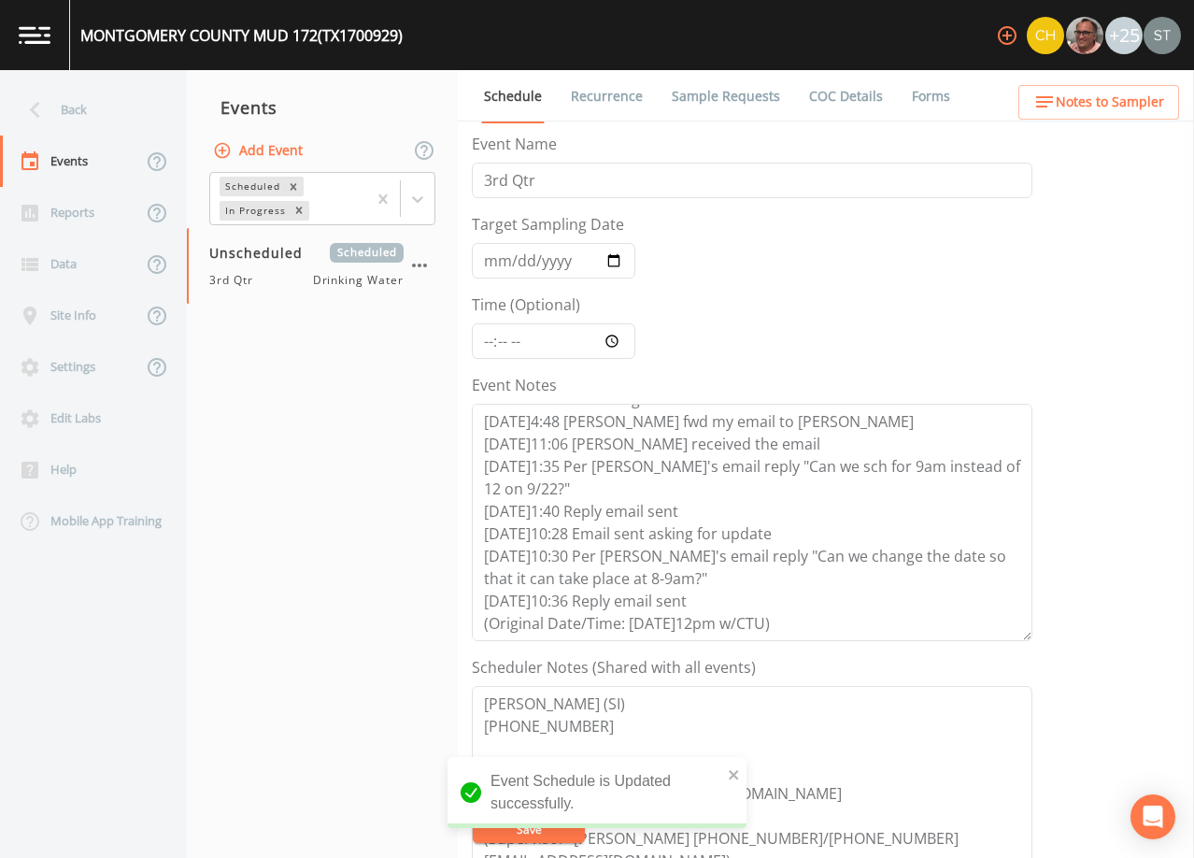
scroll to position [0, 0]
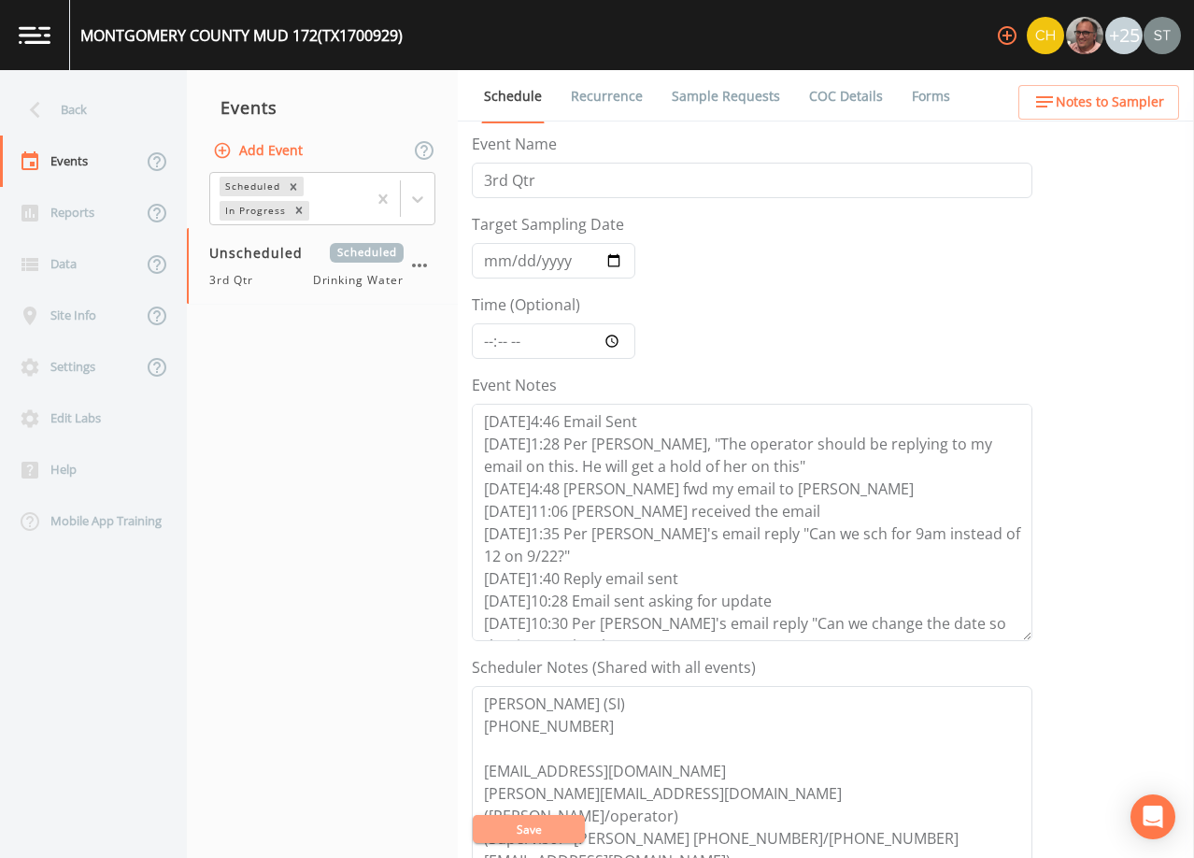
click at [537, 825] on button "Save" at bounding box center [529, 829] width 112 height 28
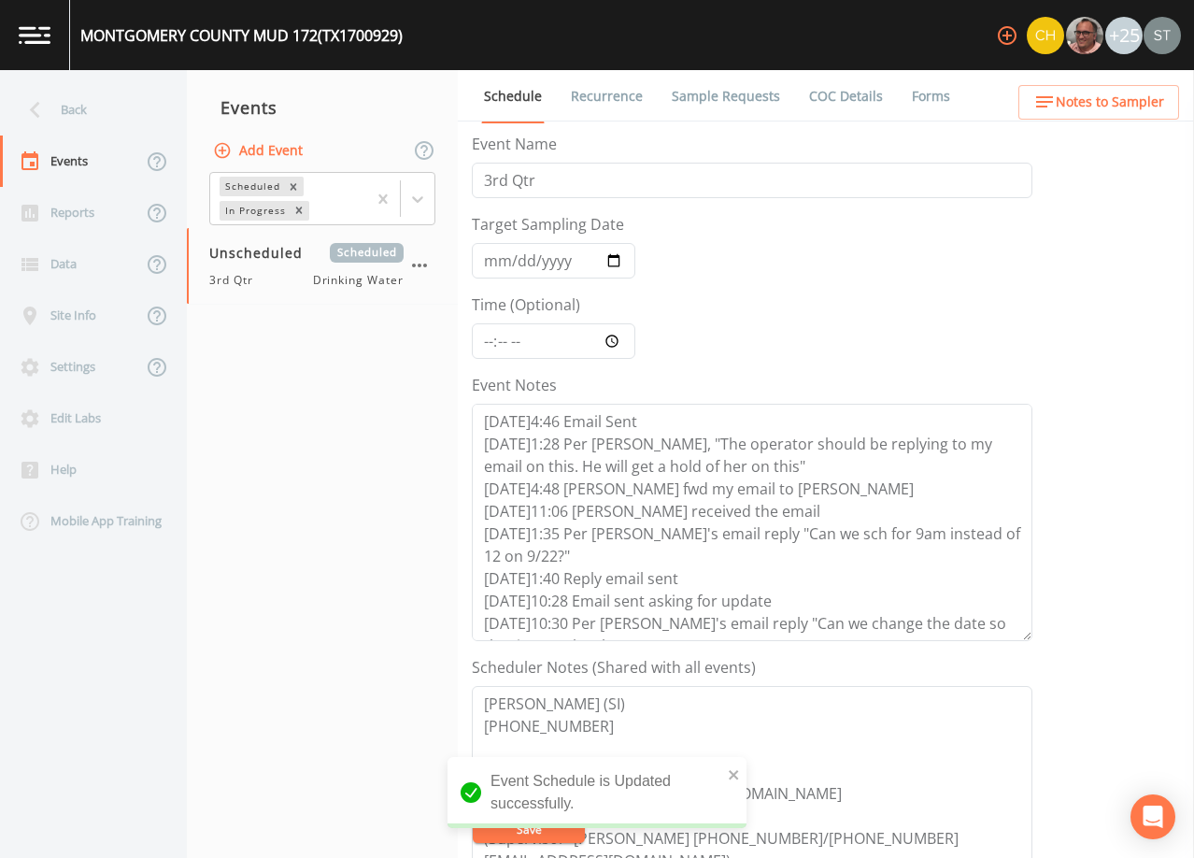
click at [1138, 100] on span "Notes to Sampler" at bounding box center [1110, 102] width 108 height 23
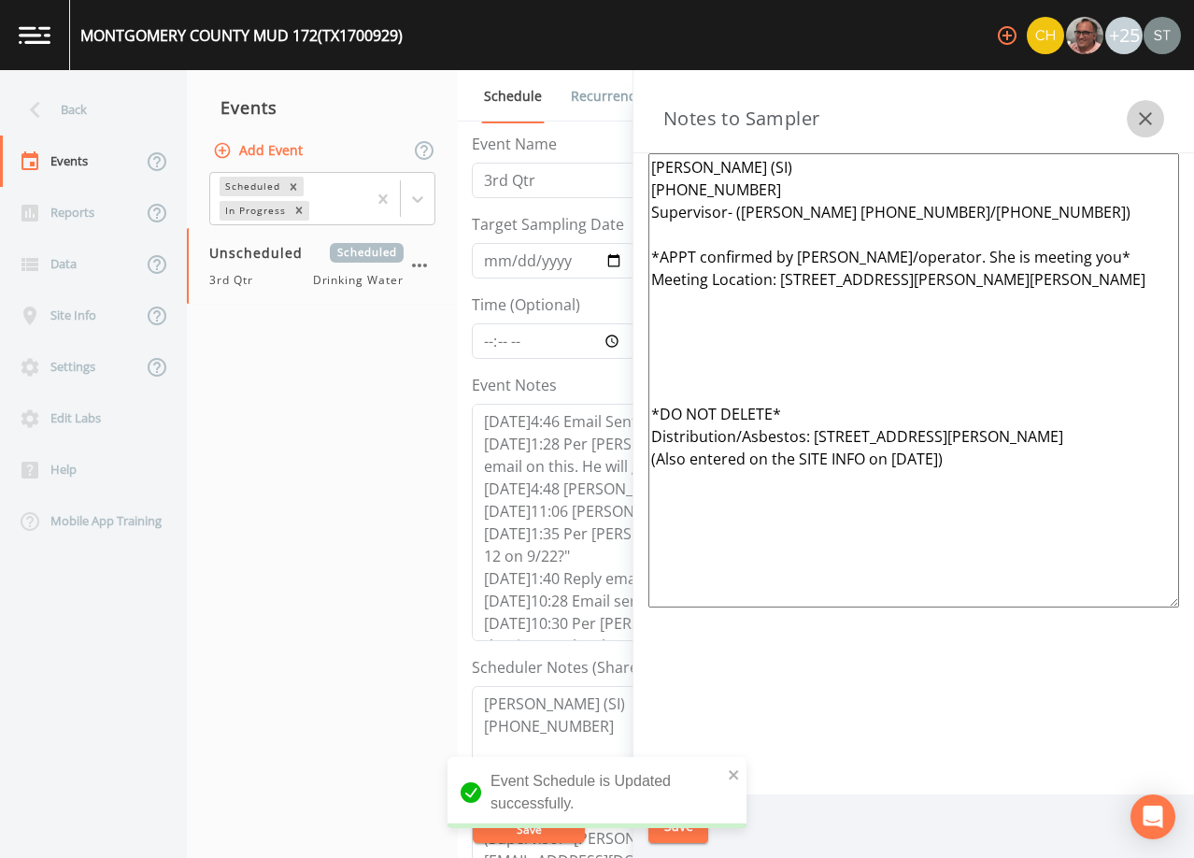
click at [1147, 110] on icon "button" at bounding box center [1145, 118] width 22 height 22
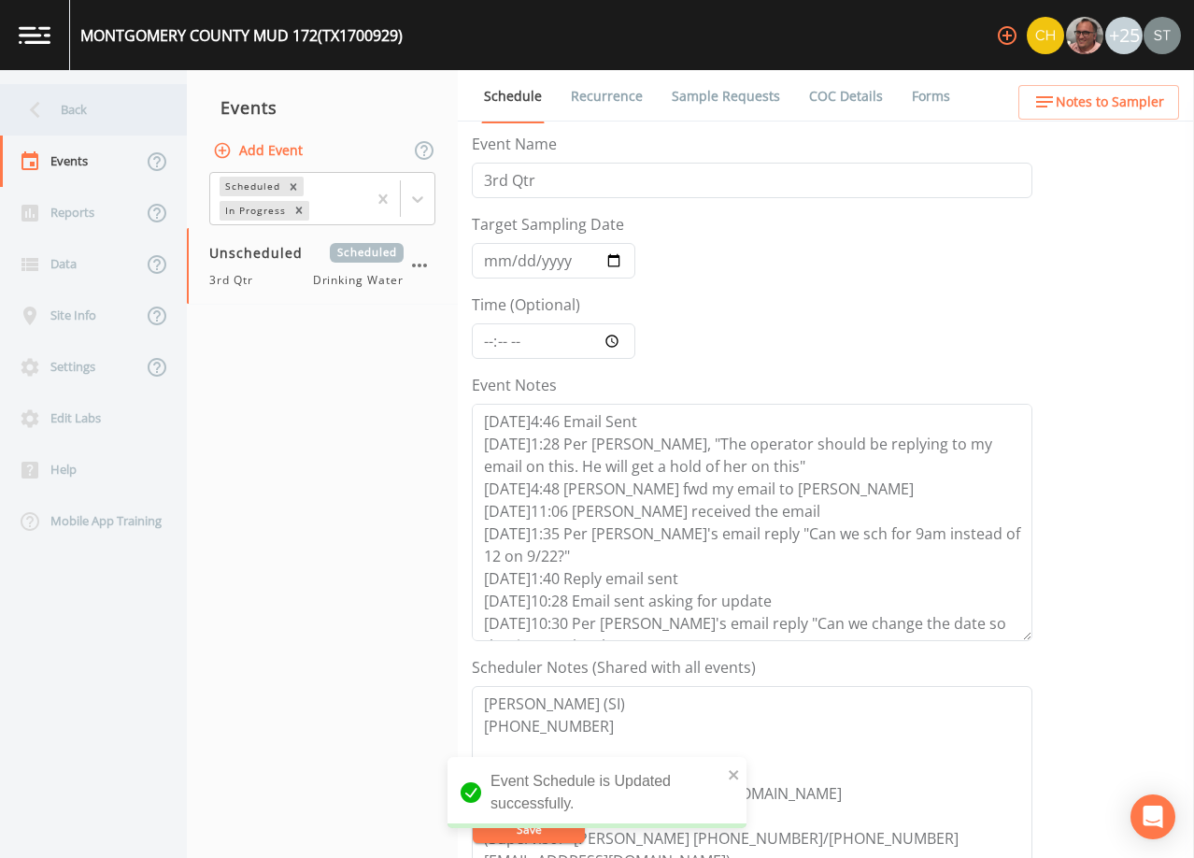
click at [69, 121] on div "Back" at bounding box center [84, 109] width 168 height 51
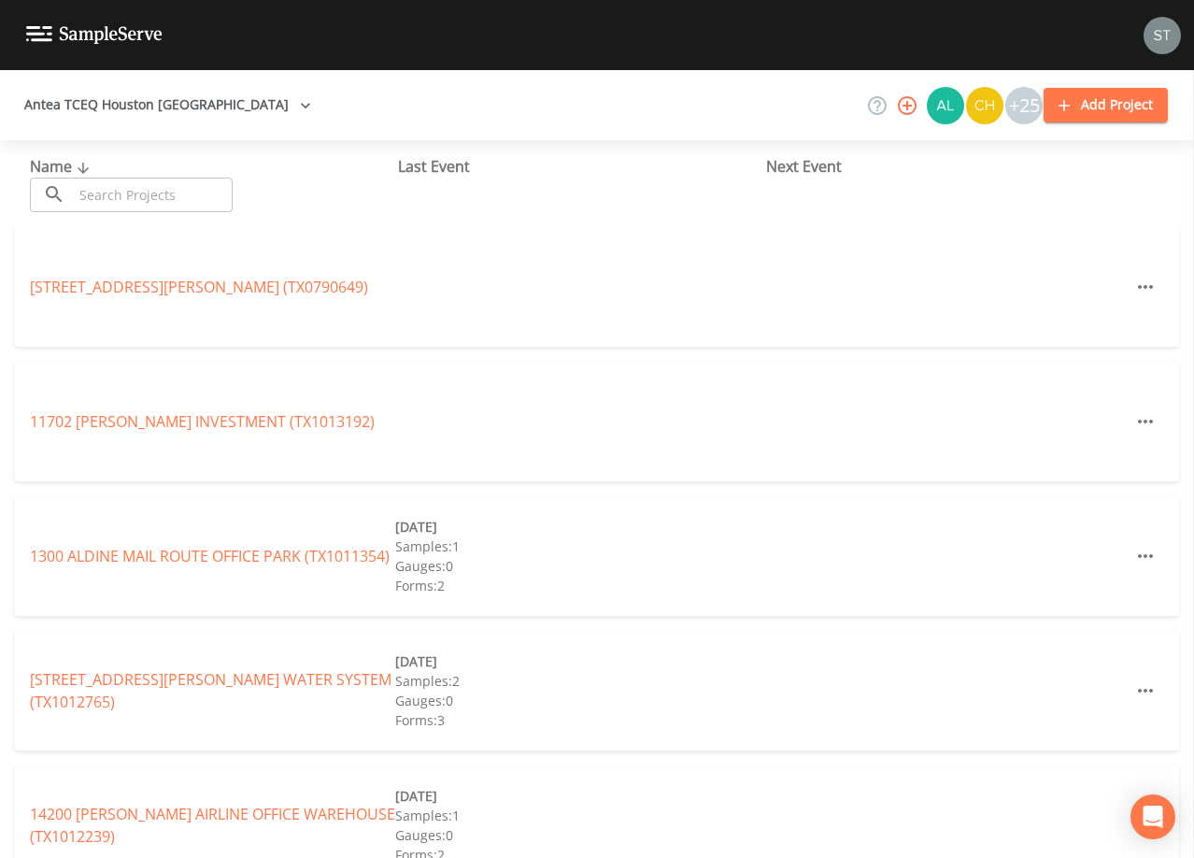
click at [193, 188] on input "text" at bounding box center [153, 195] width 160 height 35
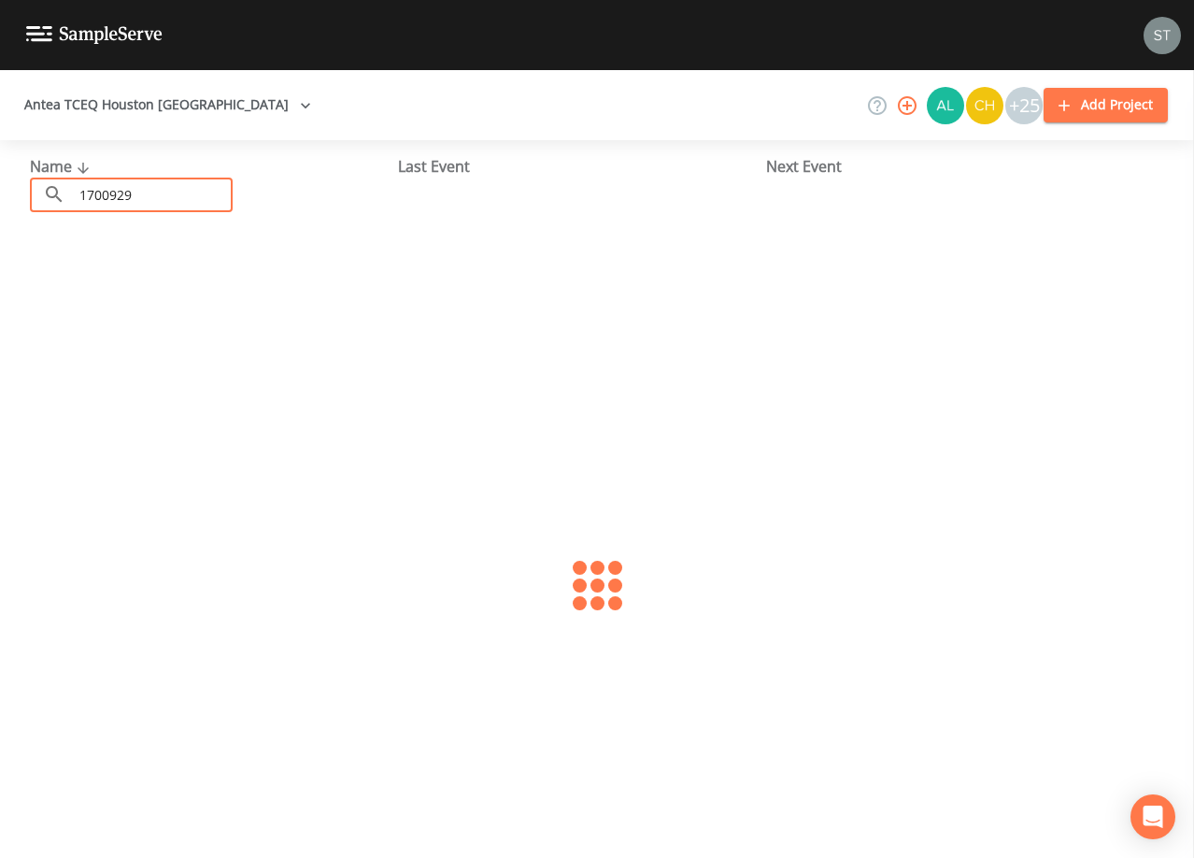
type input "1700929"
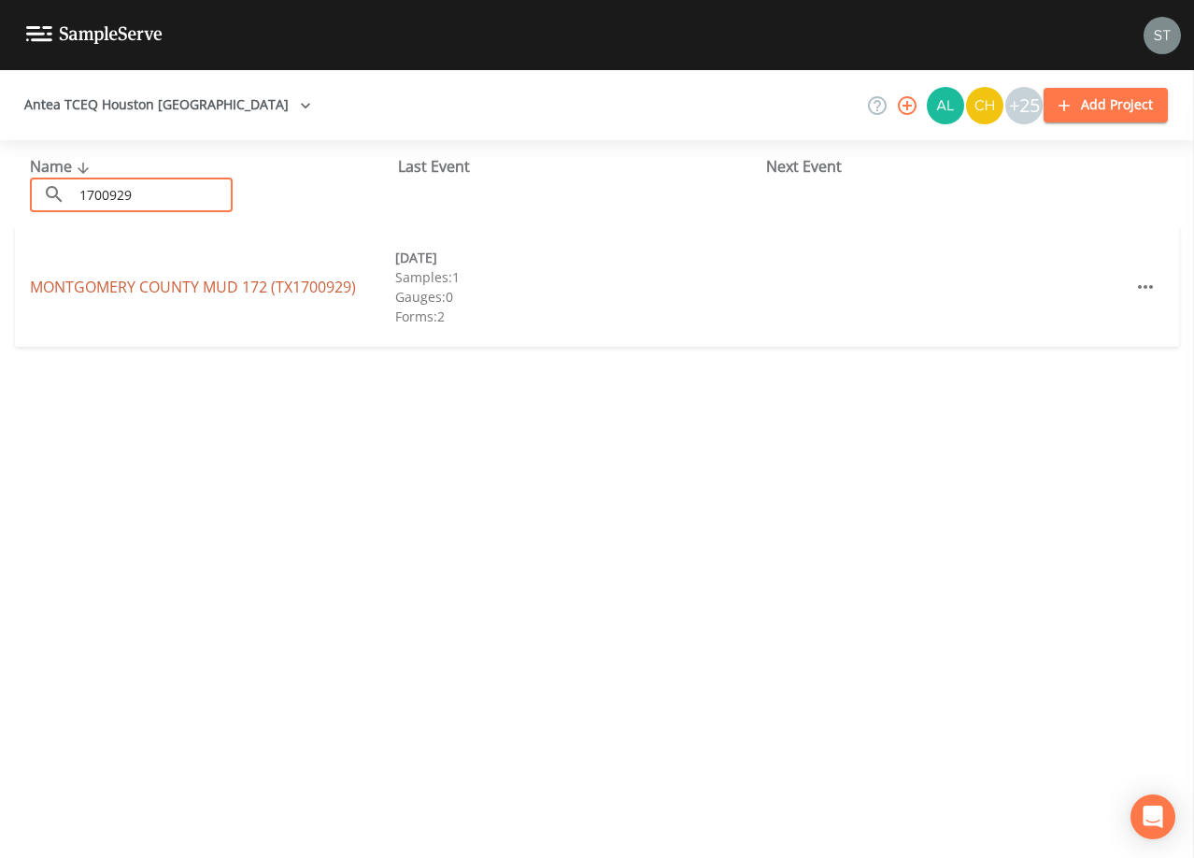
click at [177, 285] on link "[GEOGRAPHIC_DATA] 172 (TX1700929)" at bounding box center [193, 287] width 326 height 21
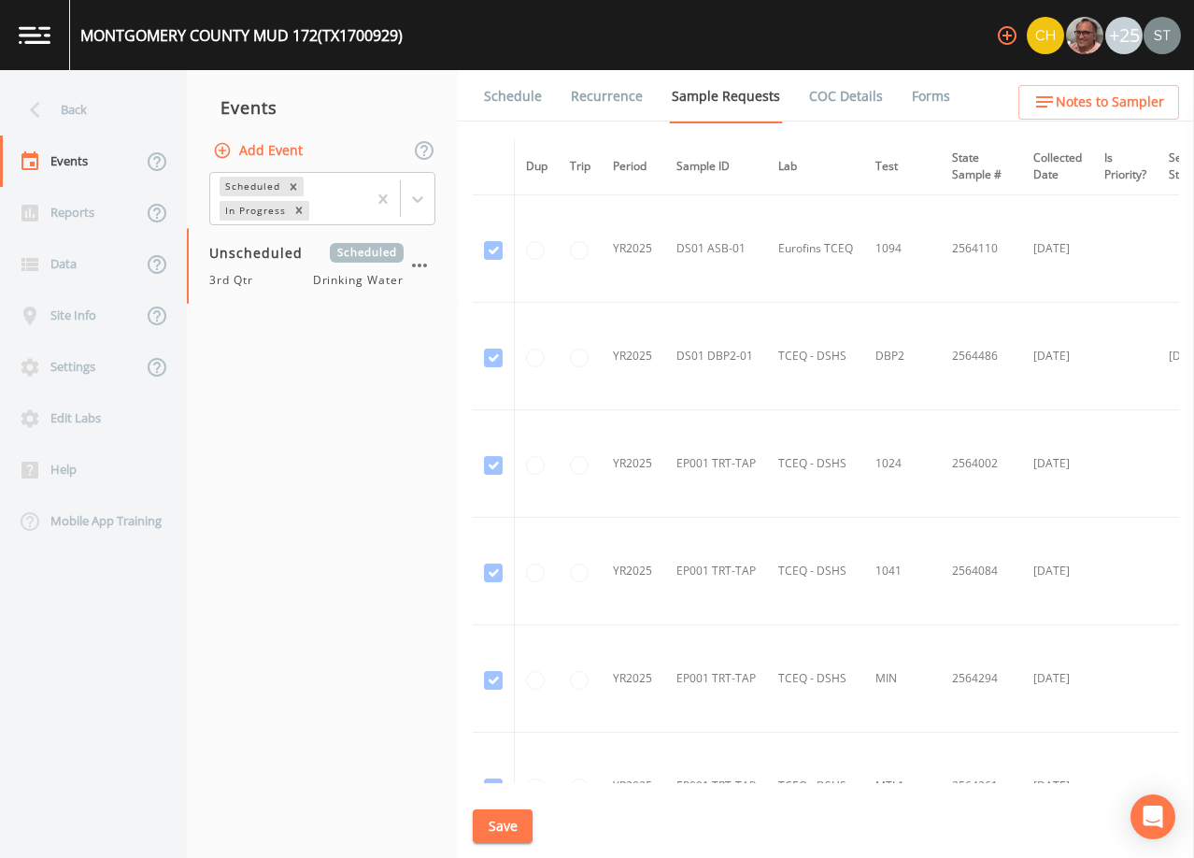
click at [510, 105] on link "Schedule" at bounding box center [513, 96] width 64 height 52
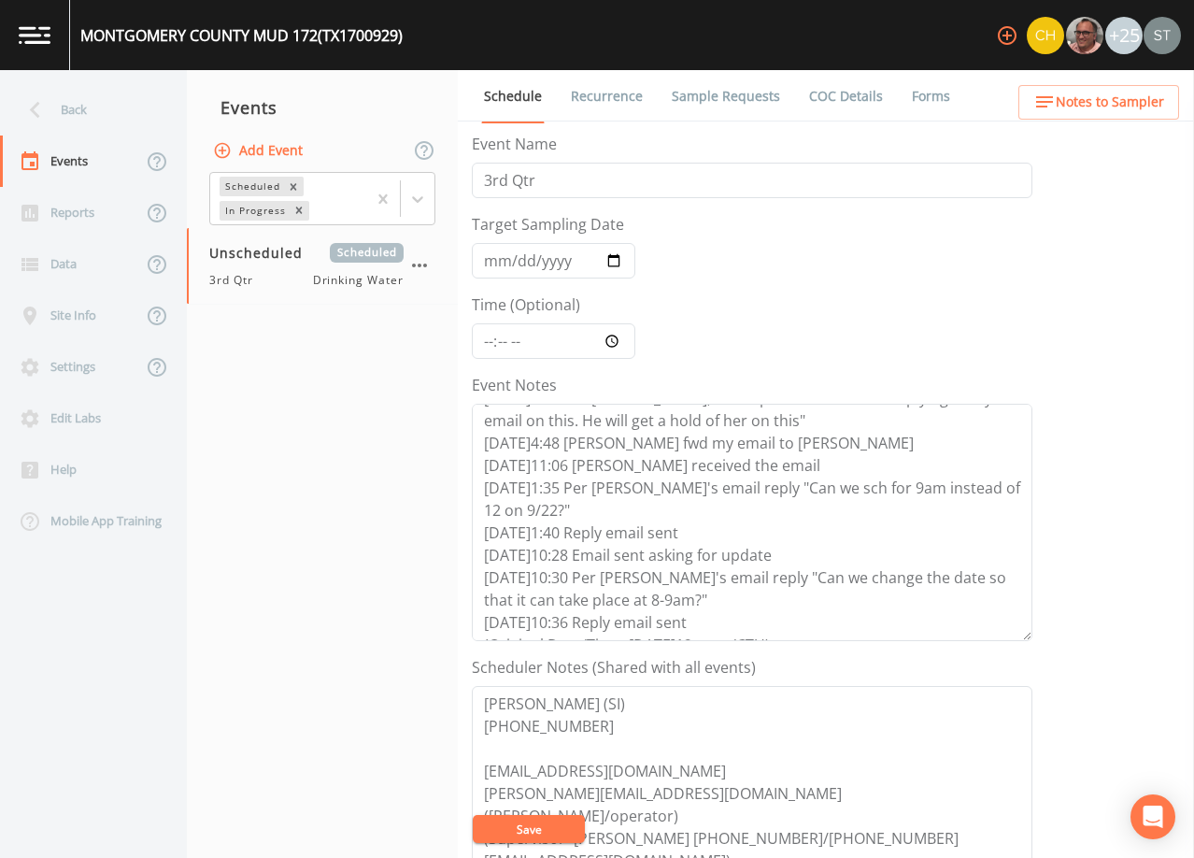
scroll to position [67, 0]
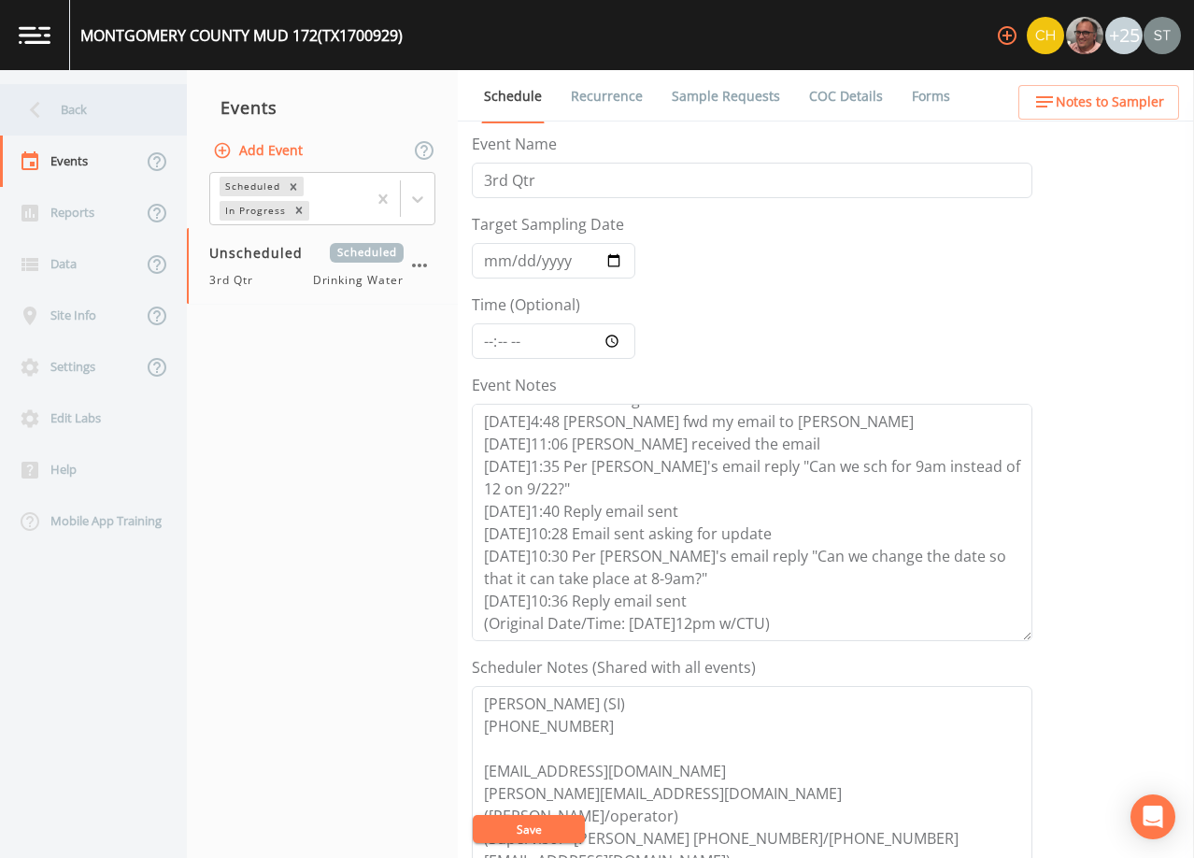
click at [62, 108] on div "Back" at bounding box center [84, 109] width 168 height 51
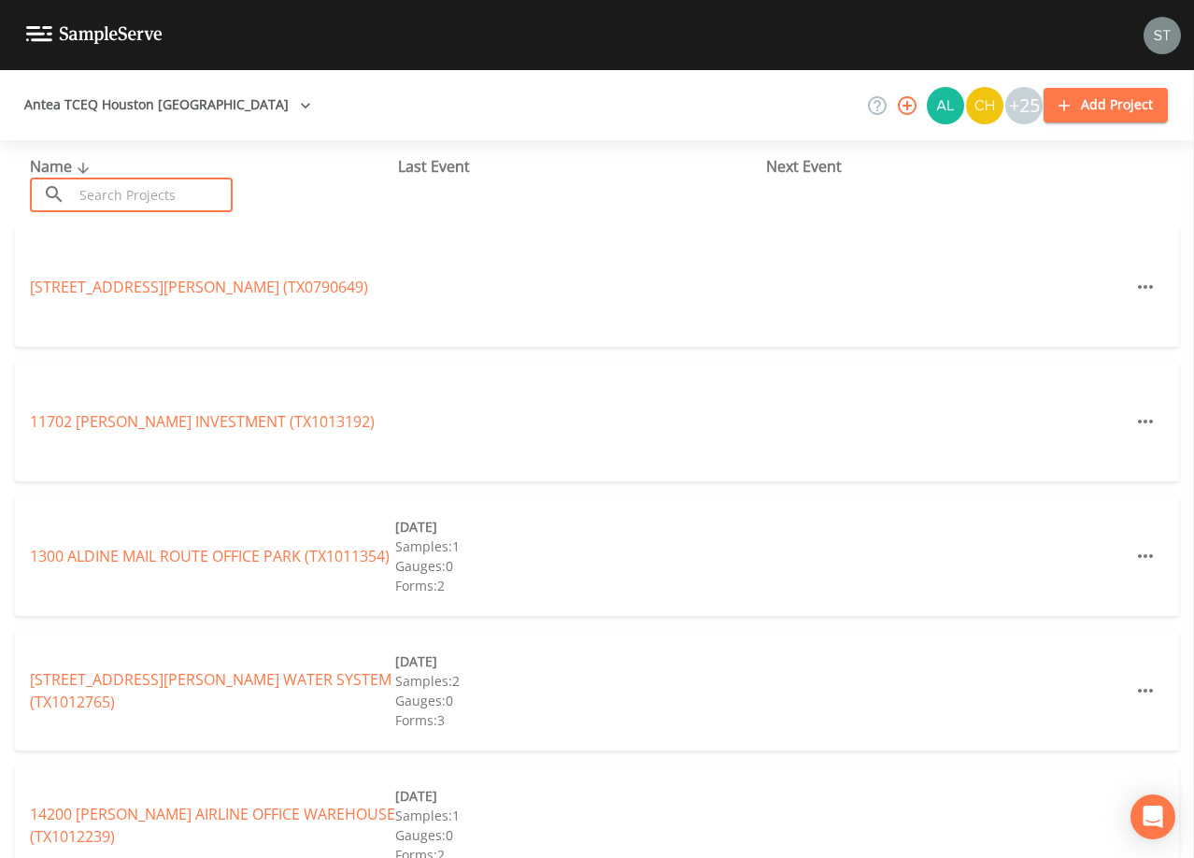
click at [123, 189] on input "text" at bounding box center [153, 195] width 160 height 35
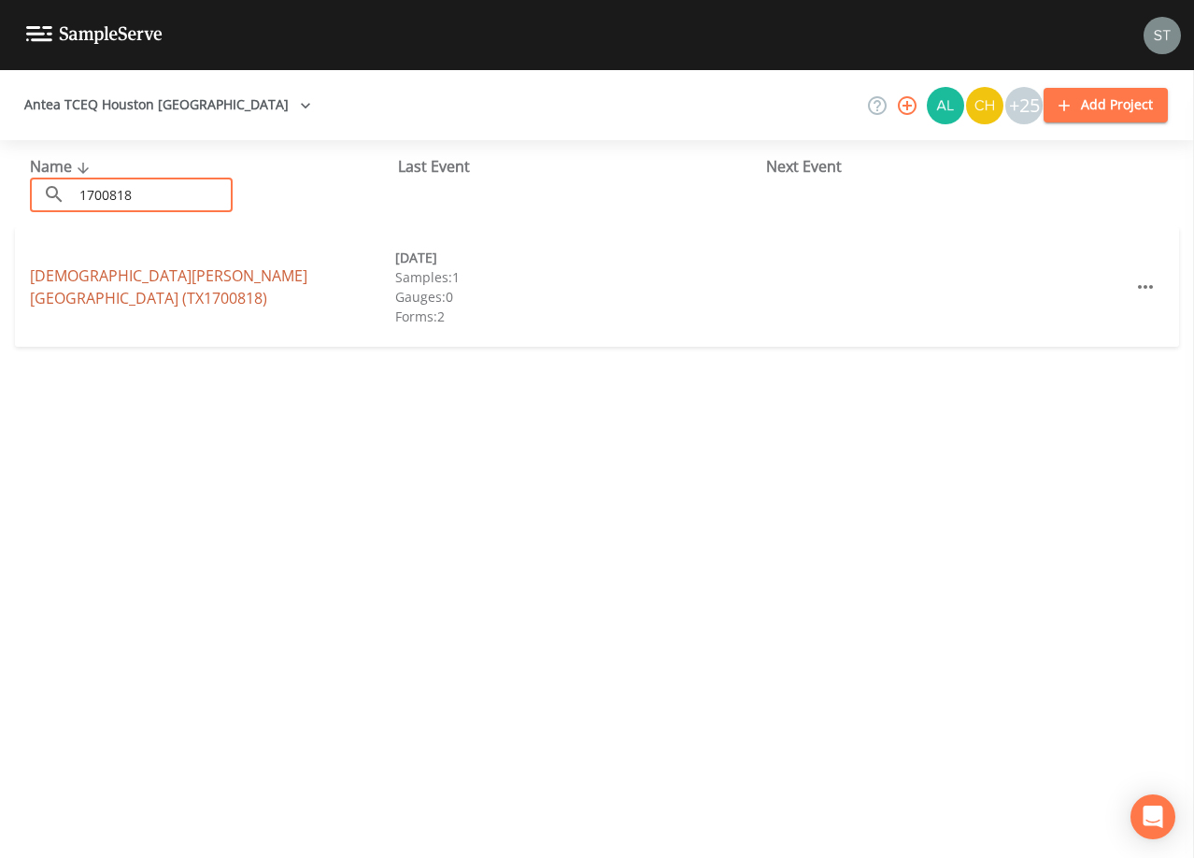
type input "1700818"
click at [207, 278] on link "[DEMOGRAPHIC_DATA][PERSON_NAME][GEOGRAPHIC_DATA] (TX1700818)" at bounding box center [169, 286] width 278 height 43
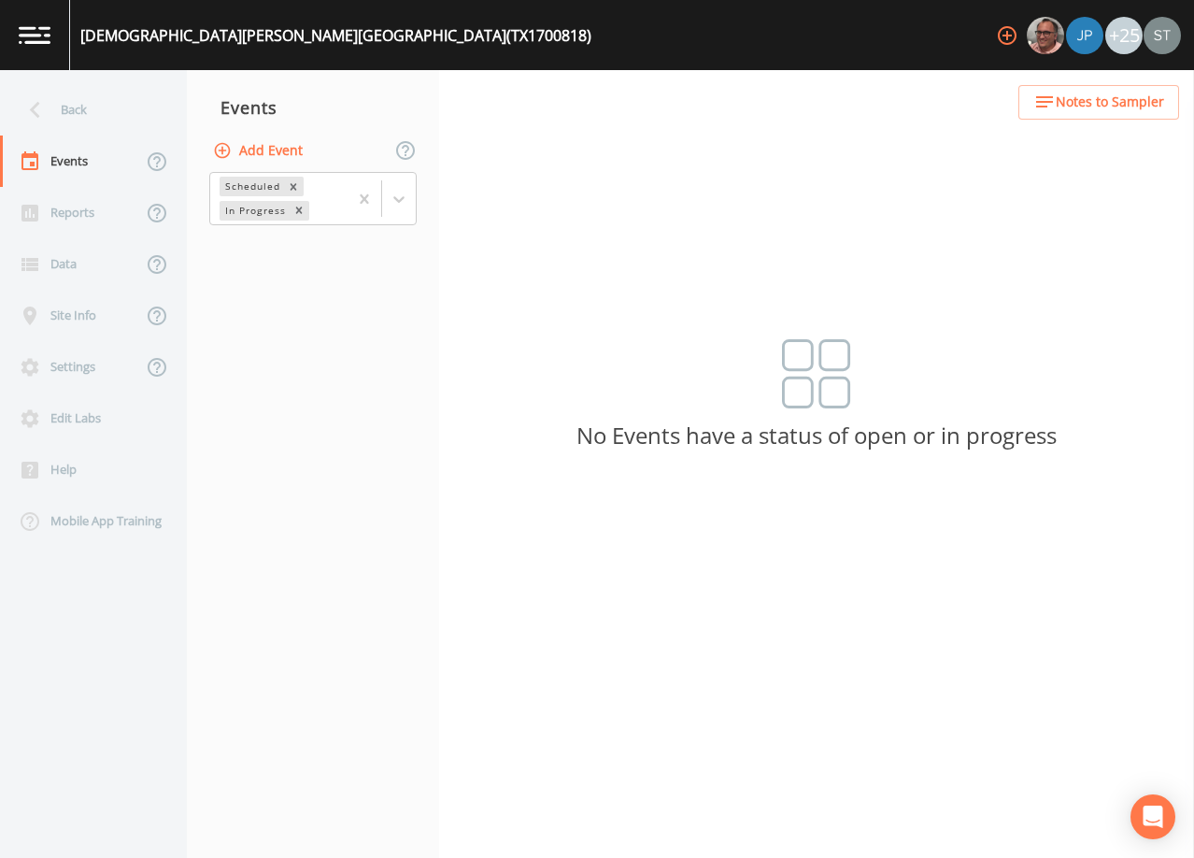
click at [273, 151] on button "Add Event" at bounding box center [259, 151] width 101 height 35
type input "3rd Qtr"
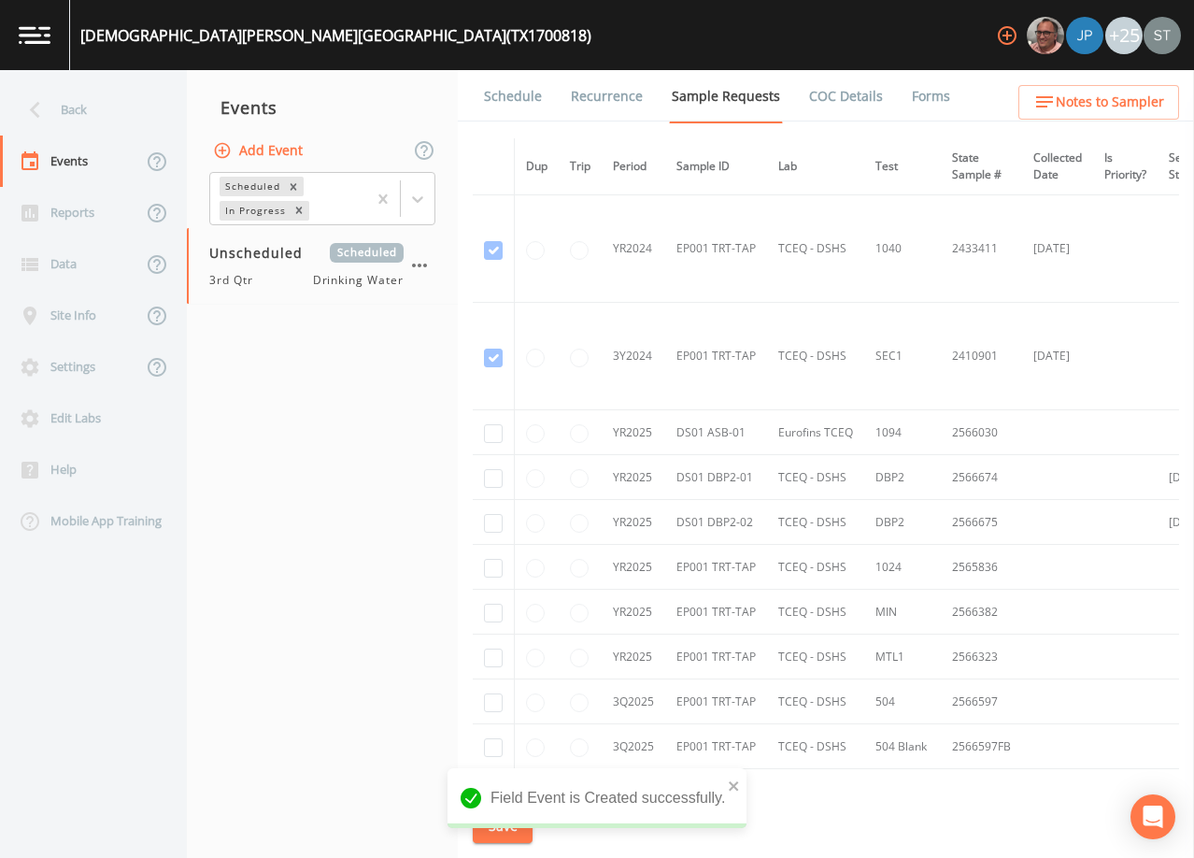
click at [530, 88] on link "Schedule" at bounding box center [513, 96] width 64 height 52
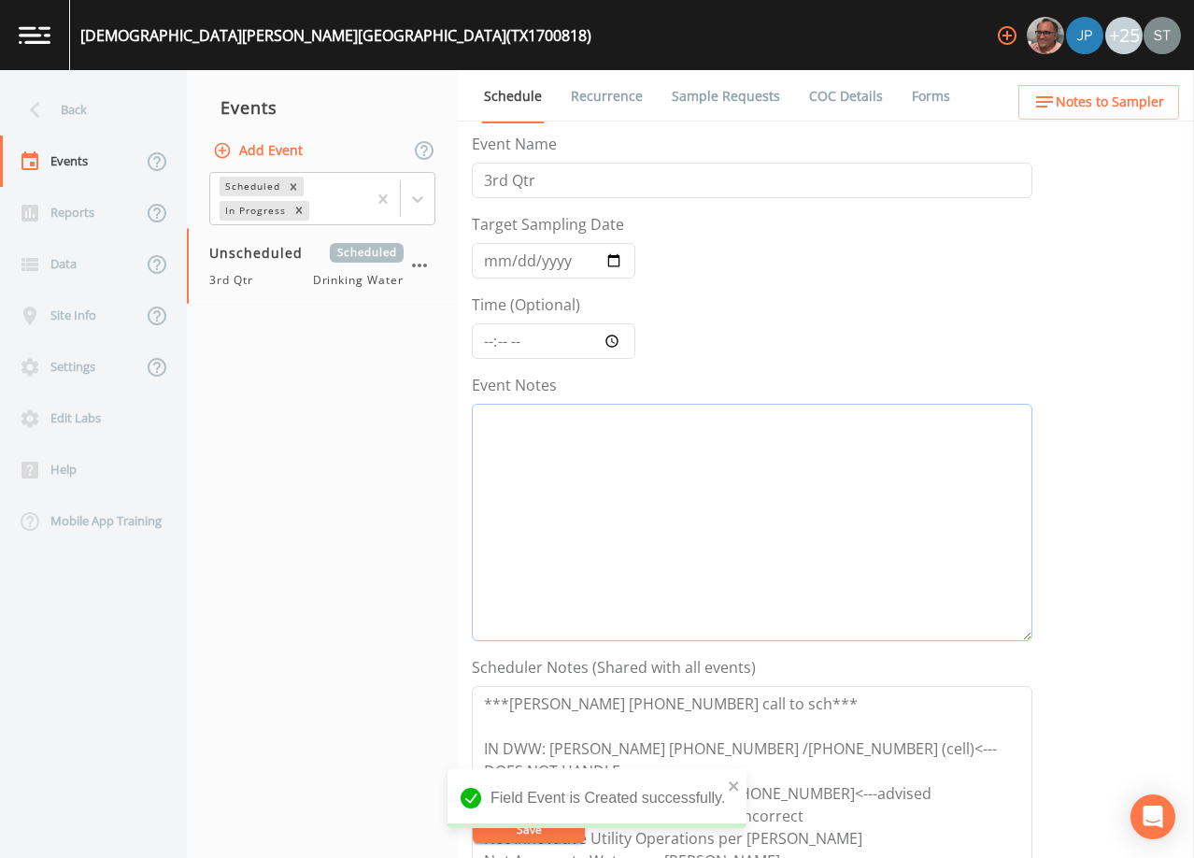
click at [662, 494] on textarea "Event Notes" at bounding box center [752, 522] width 561 height 237
type textarea "9"
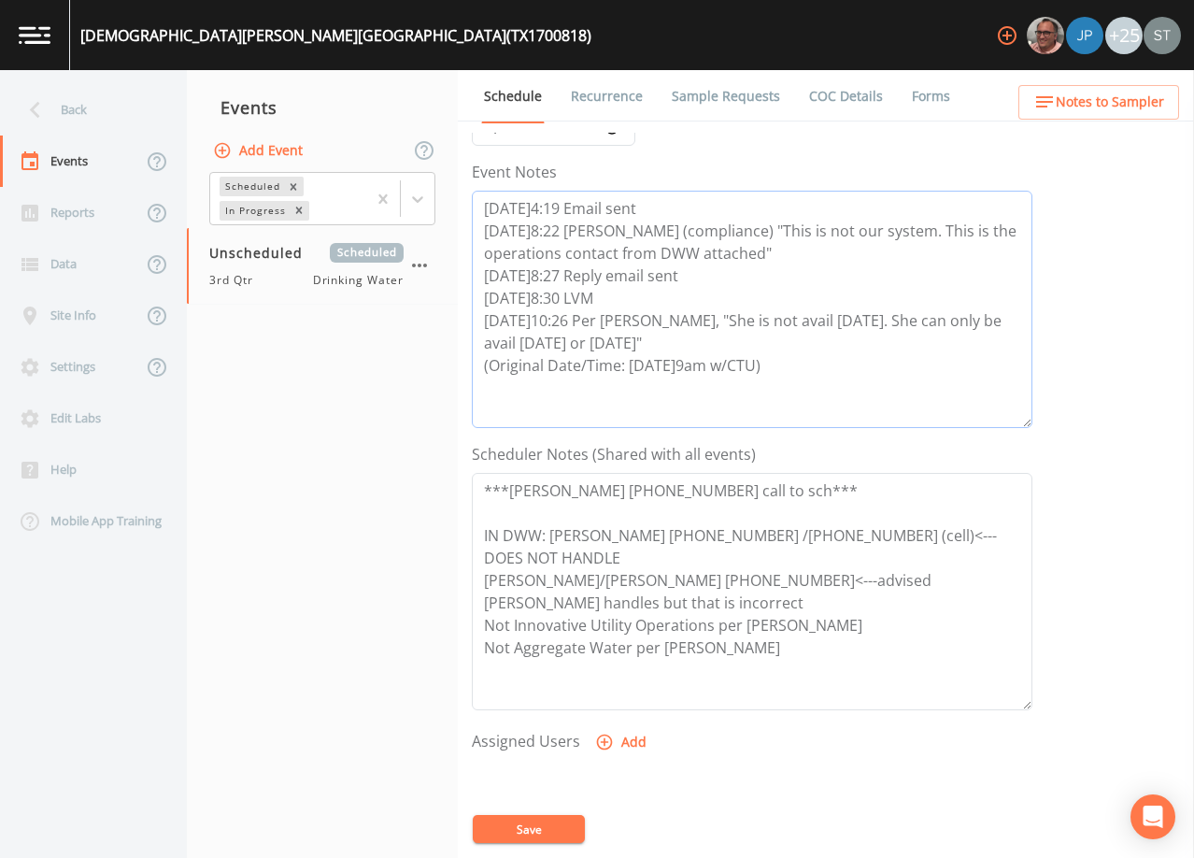
scroll to position [280, 0]
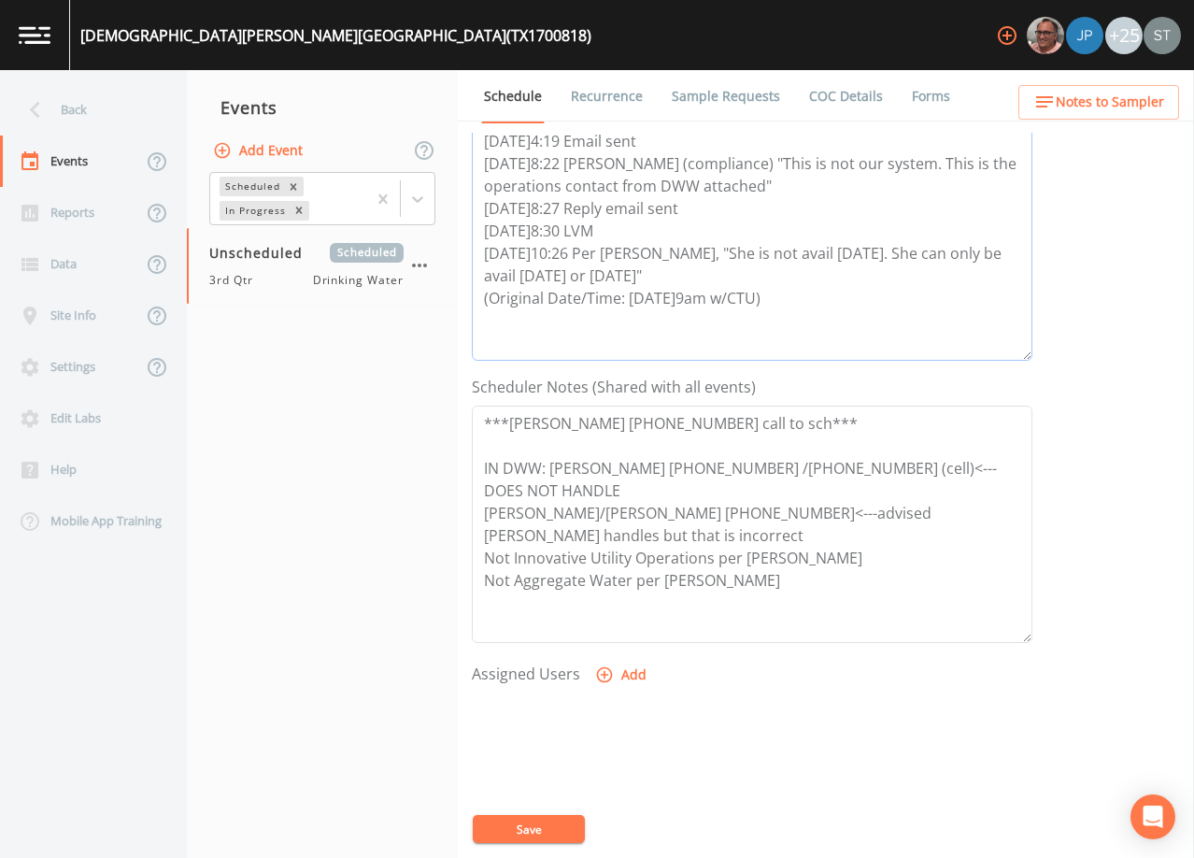
type textarea "[DATE]4:19 Email sent [DATE]8:22 [PERSON_NAME] (compliance) "This is not our sy…"
drag, startPoint x: 849, startPoint y: 593, endPoint x: 416, endPoint y: 414, distance: 469.2
click at [416, 414] on div "Back Events Reports Data Site Info Settings Edit Labs Help Mobile App Training …" at bounding box center [597, 464] width 1194 height 788
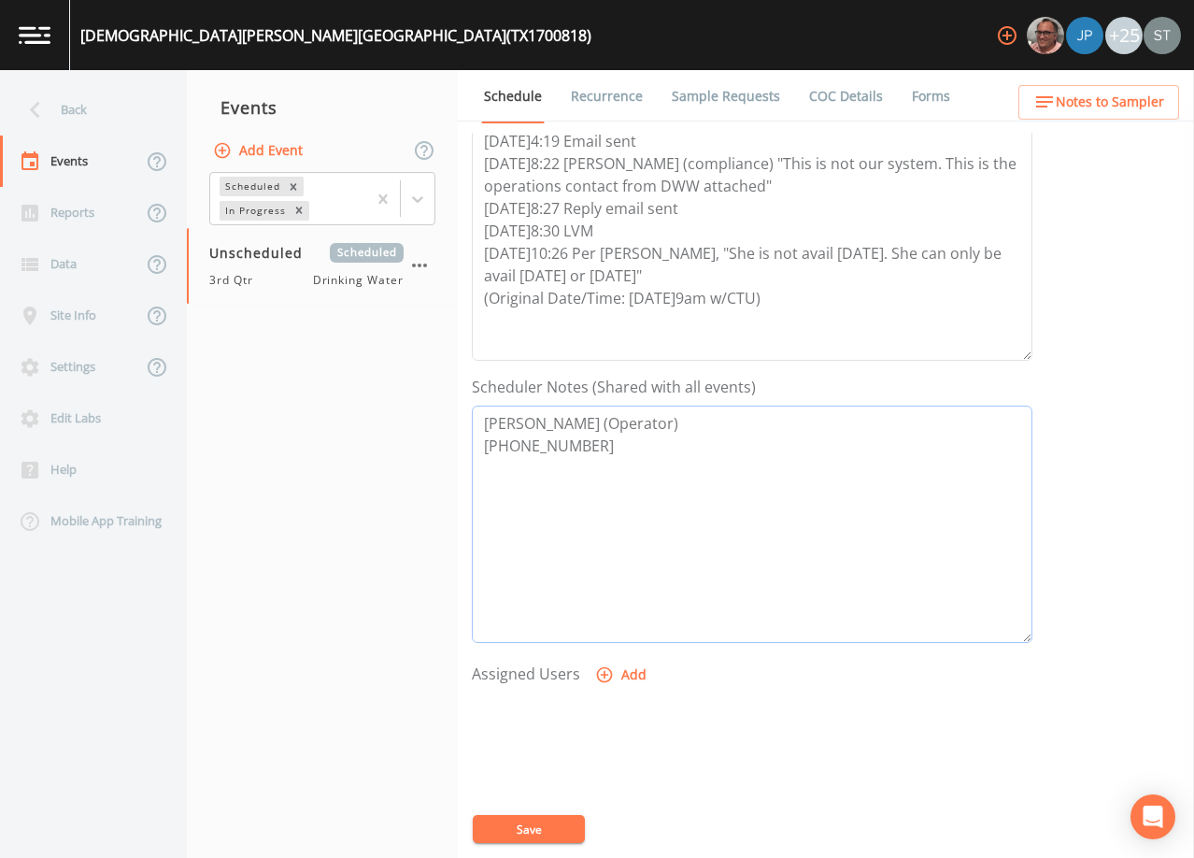
type textarea "[PERSON_NAME] (Operator) [PHONE_NUMBER]"
click at [548, 819] on button "Save" at bounding box center [529, 829] width 112 height 28
drag, startPoint x: 629, startPoint y: 451, endPoint x: 425, endPoint y: 410, distance: 207.8
click at [425, 410] on div "Back Events Reports Data Site Info Settings Edit Labs Help Mobile App Training …" at bounding box center [597, 464] width 1194 height 788
click at [1130, 110] on span "Notes to Sampler" at bounding box center [1110, 102] width 108 height 23
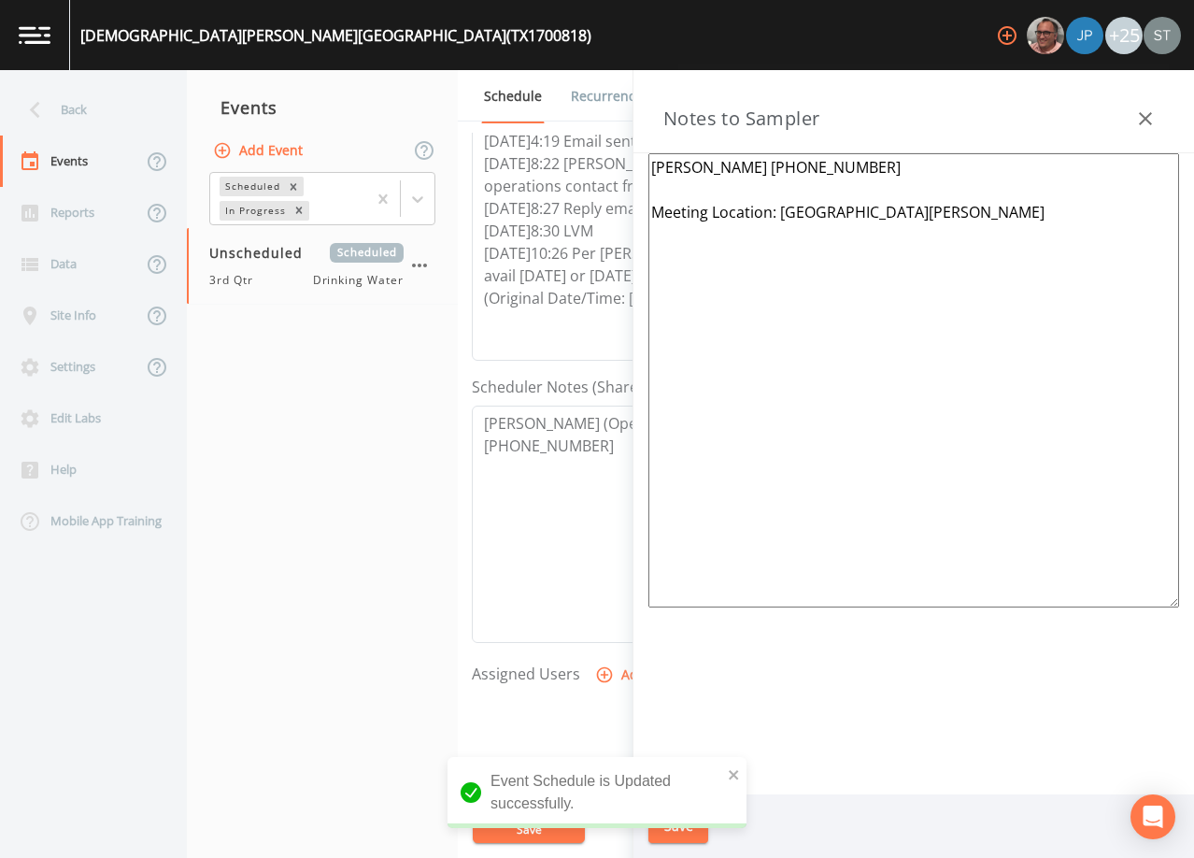
drag, startPoint x: 811, startPoint y: 171, endPoint x: 559, endPoint y: 167, distance: 252.3
click at [559, 167] on div "Back Events Reports Data Site Info Settings Edit Labs Help Mobile App Training …" at bounding box center [597, 464] width 1194 height 788
paste textarea "[PERSON_NAME] (Operator) [PHONE_NUMBER]"
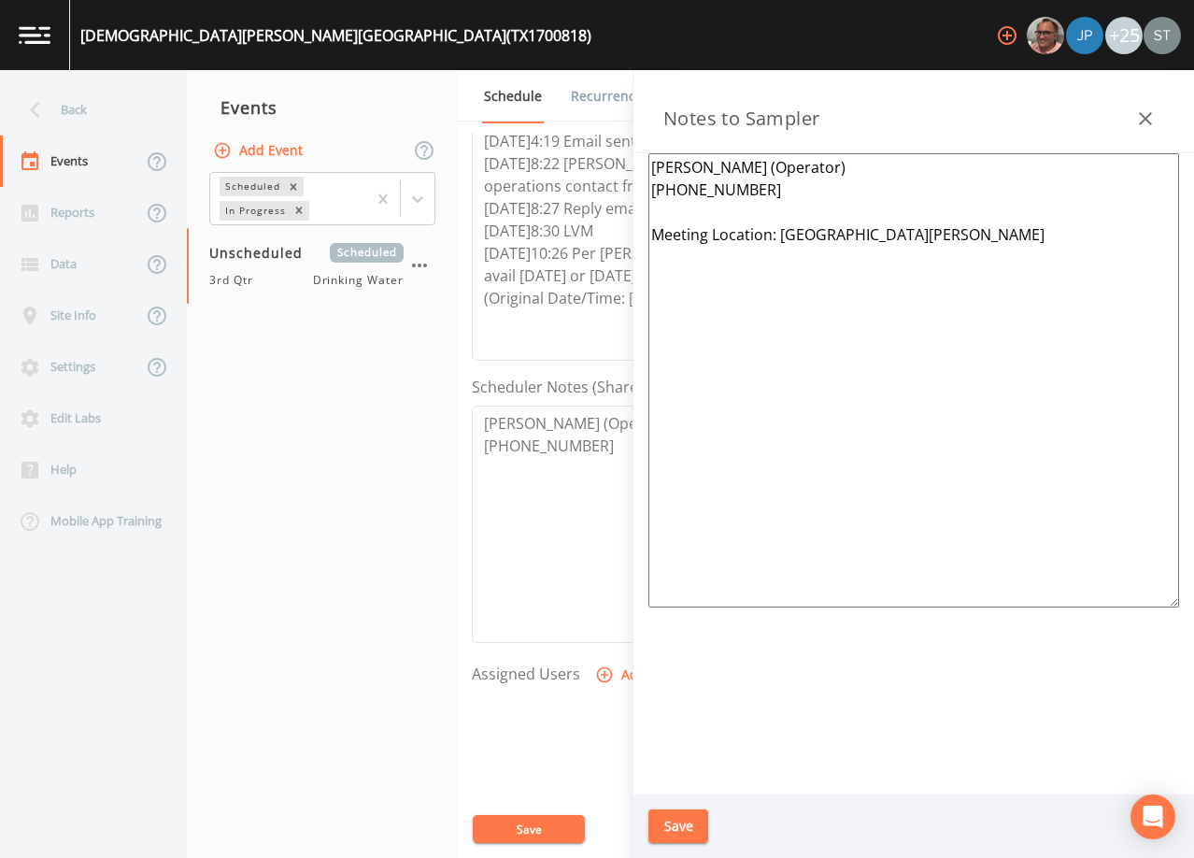
type textarea "[PERSON_NAME] (Operator) [PHONE_NUMBER] Meeting Location: [GEOGRAPHIC_DATA][PER…"
click at [676, 820] on button "Save" at bounding box center [678, 826] width 60 height 35
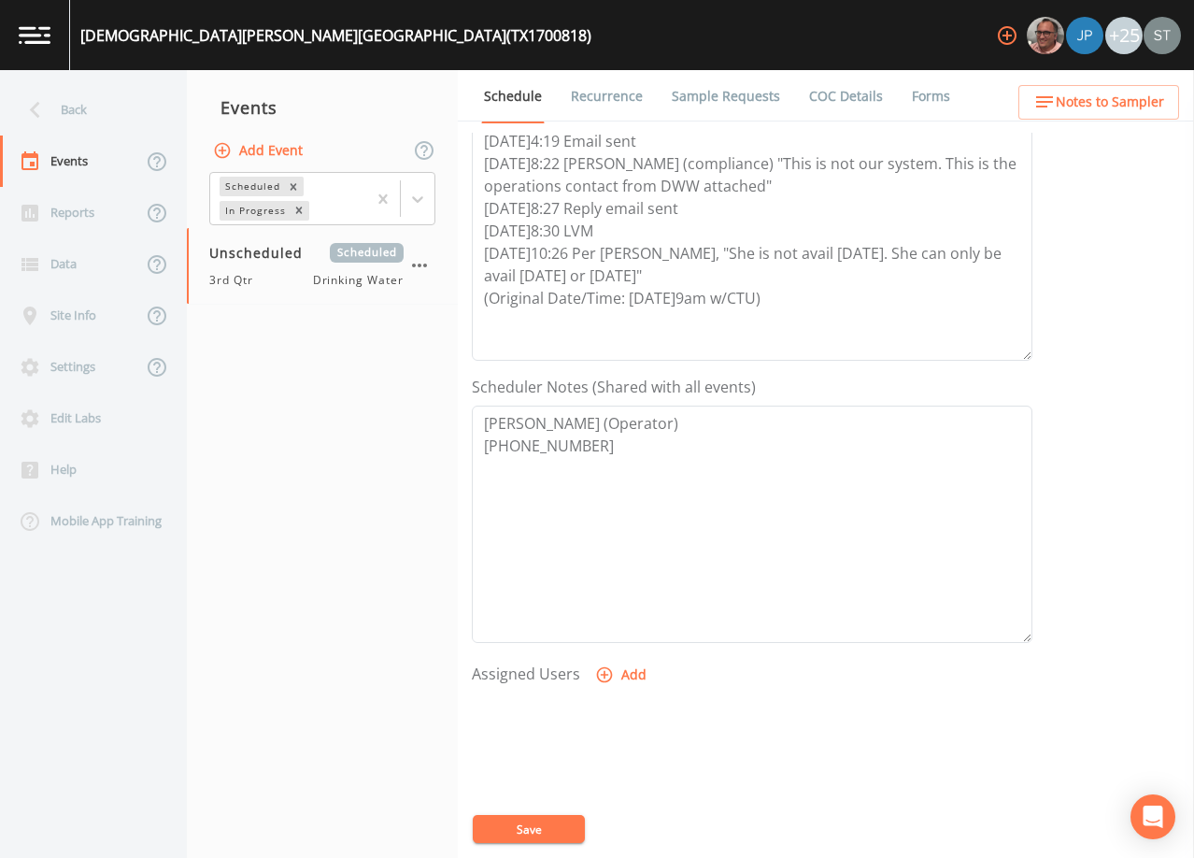
click at [713, 104] on link "Sample Requests" at bounding box center [726, 96] width 114 height 52
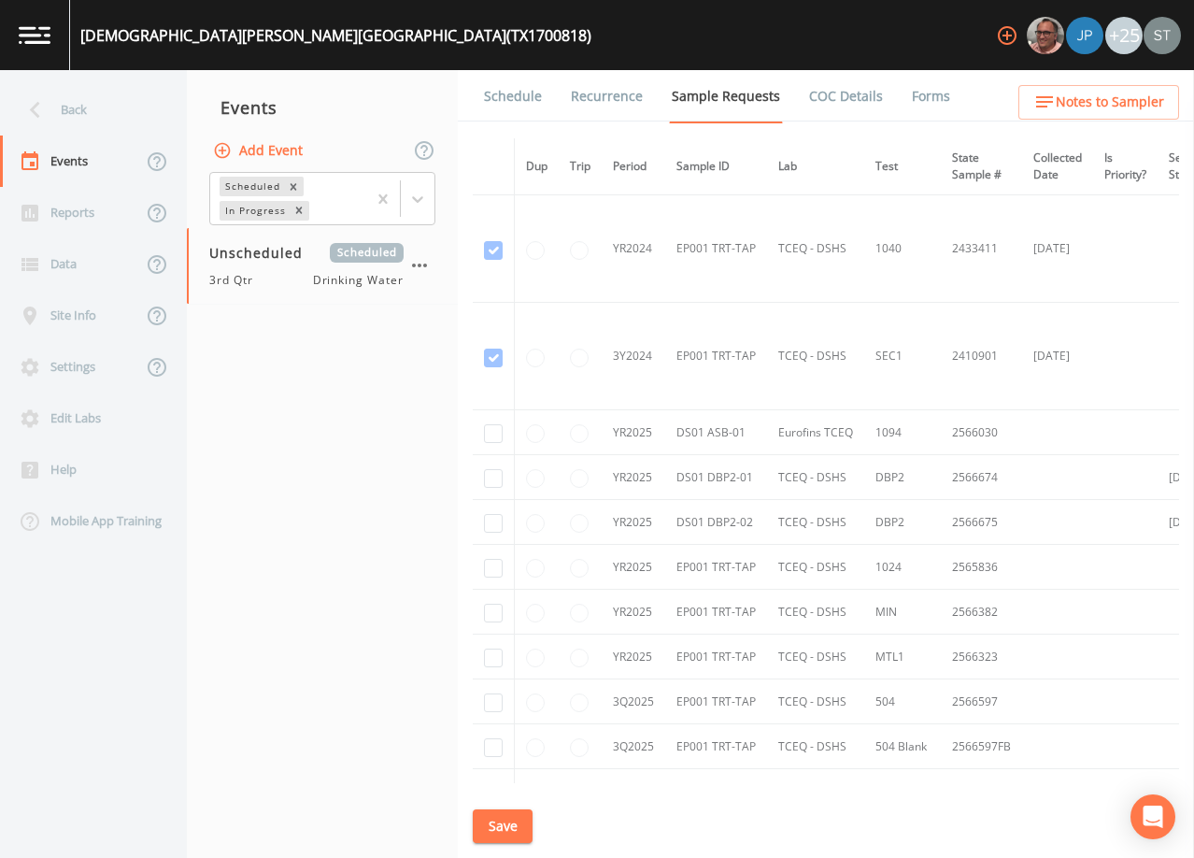
click at [519, 98] on link "Schedule" at bounding box center [513, 96] width 64 height 52
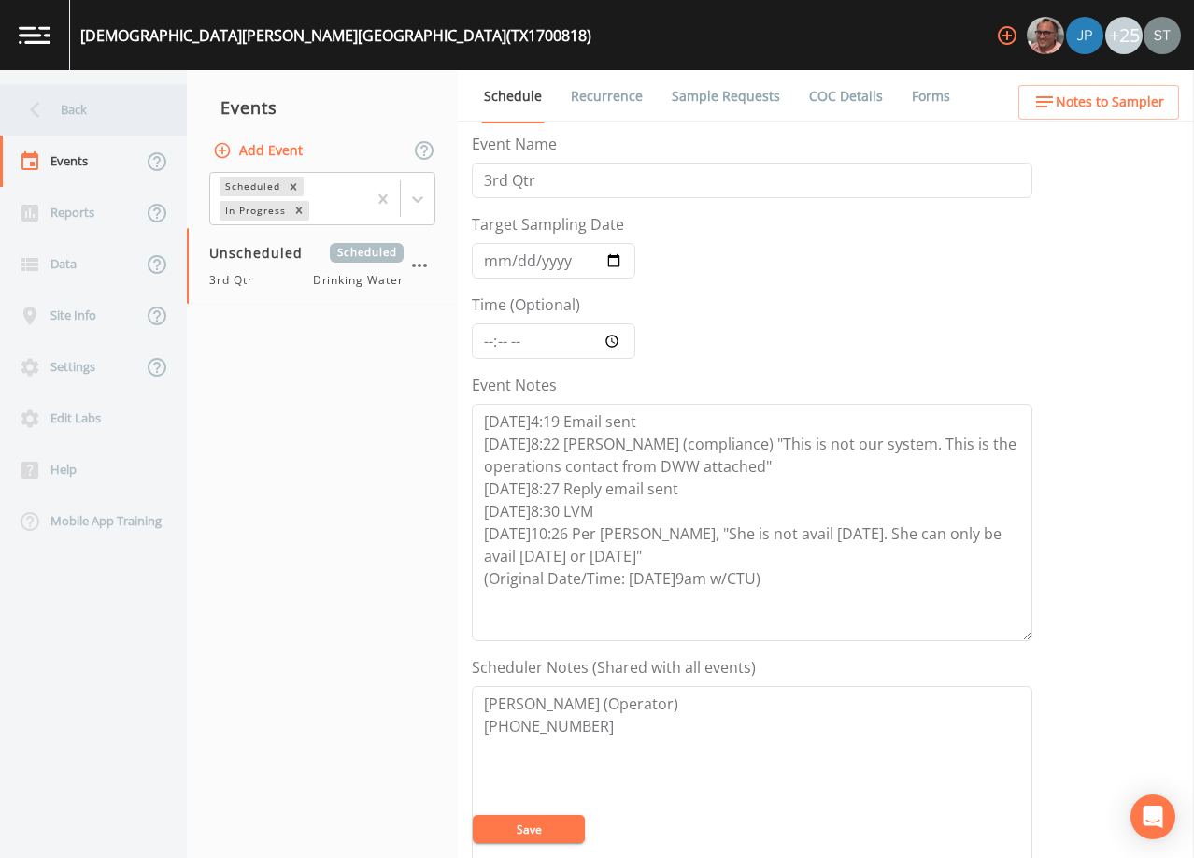
click at [96, 111] on div "Back" at bounding box center [84, 109] width 168 height 51
